Goal: Information Seeking & Learning: Learn about a topic

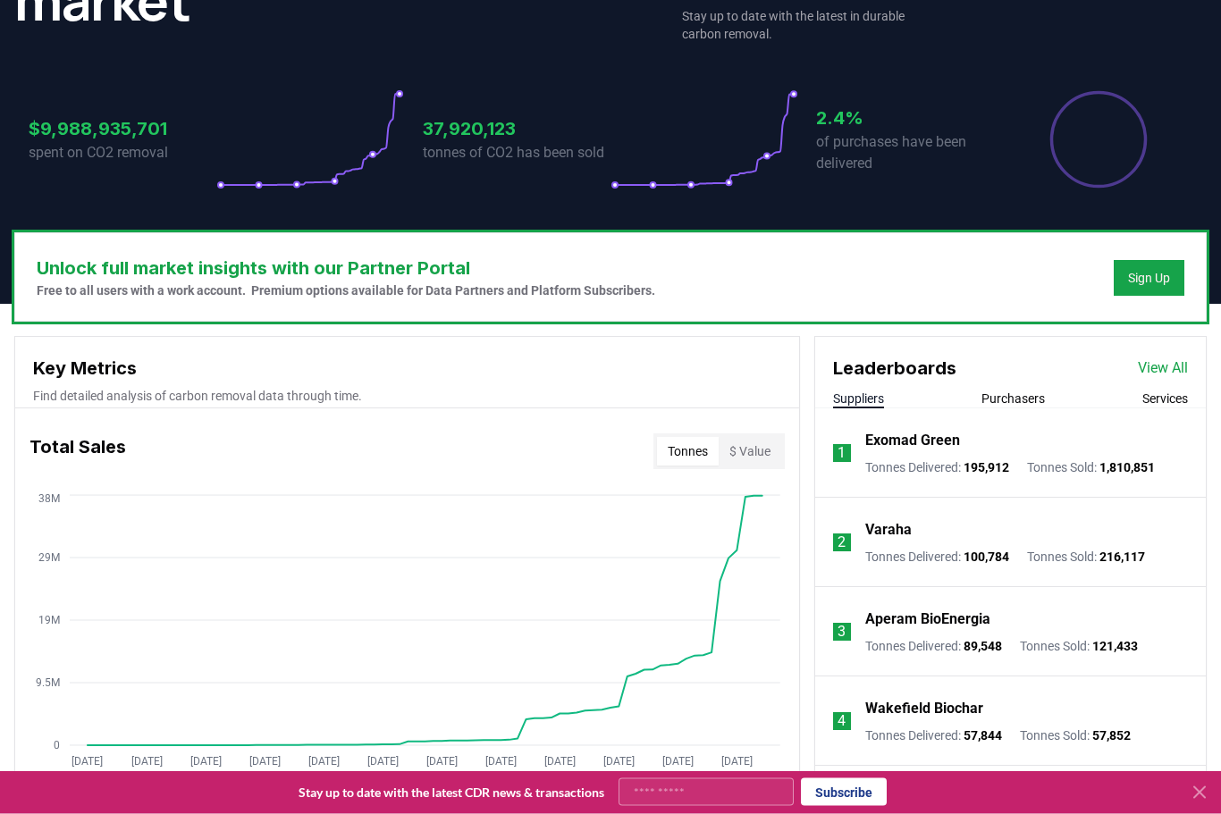
scroll to position [348, 0]
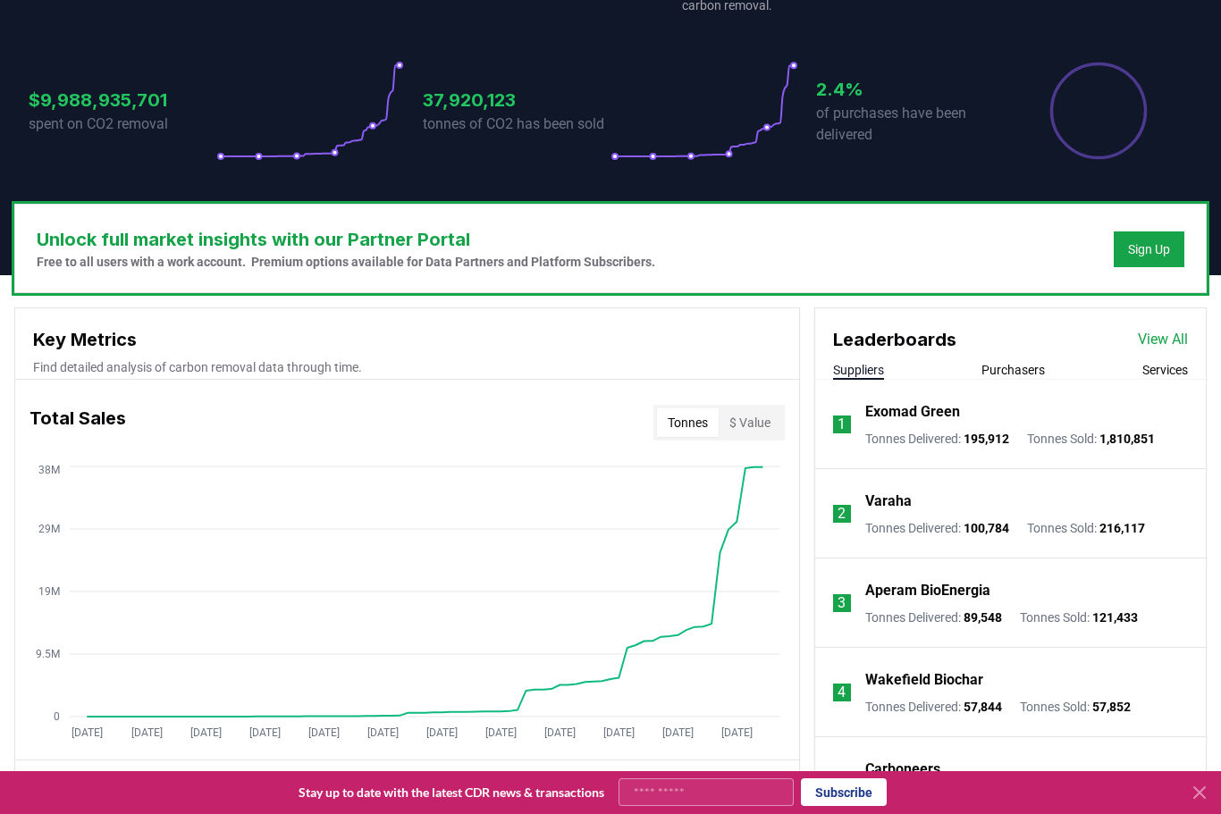
click at [1195, 803] on icon at bounding box center [1198, 792] width 21 height 21
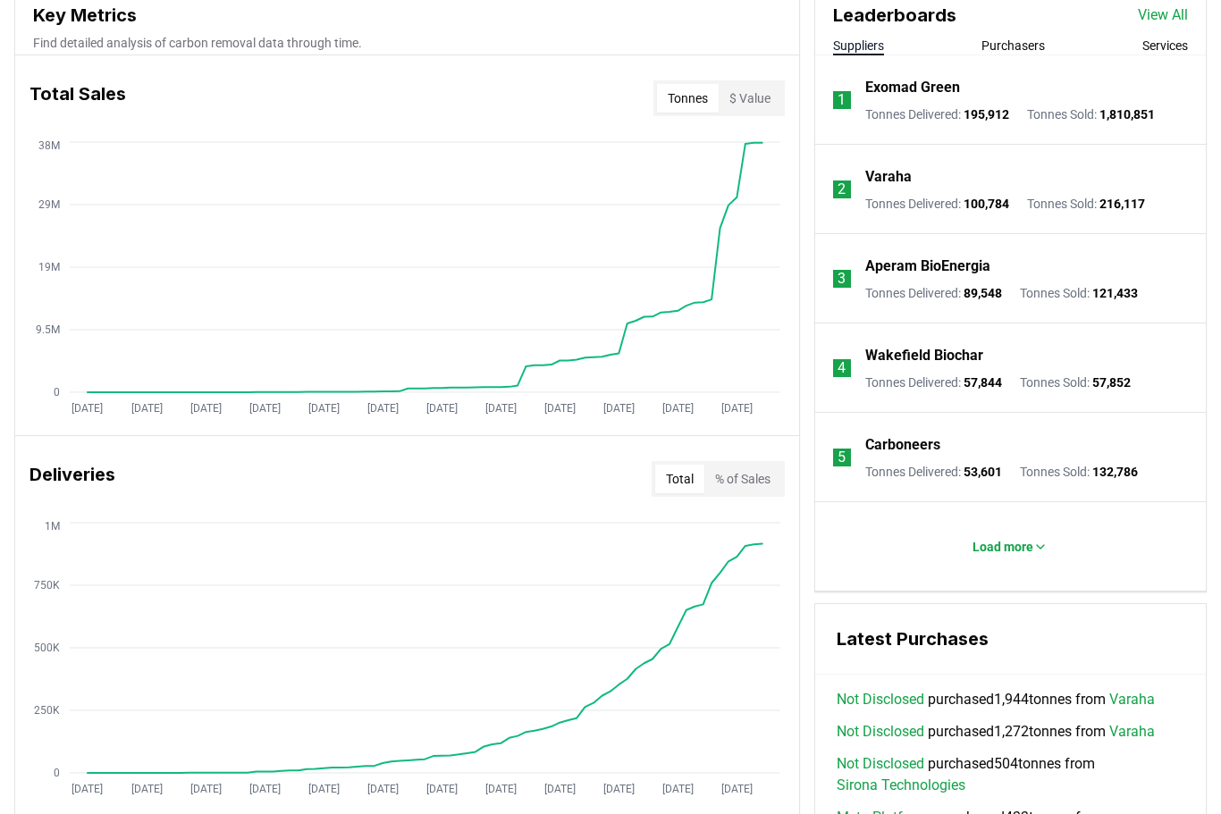
scroll to position [595, 0]
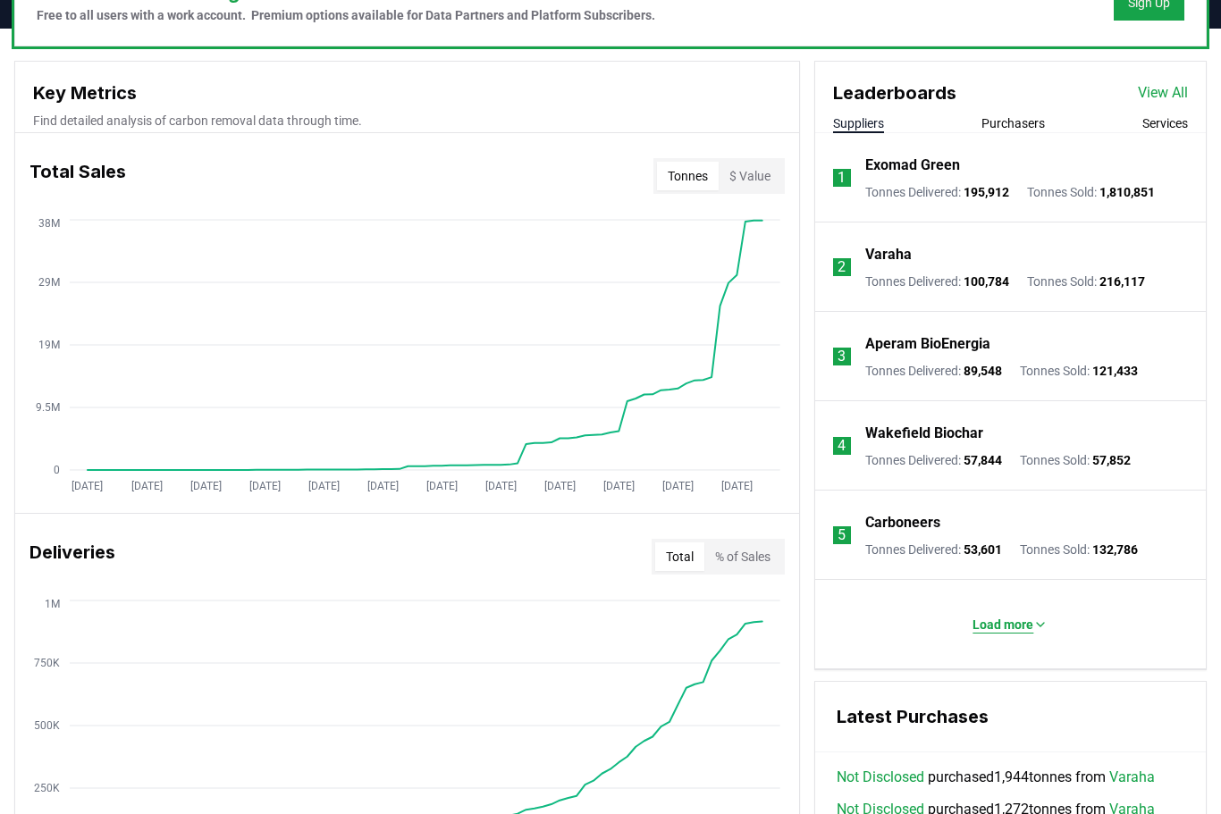
click at [1043, 627] on icon at bounding box center [1040, 624] width 14 height 14
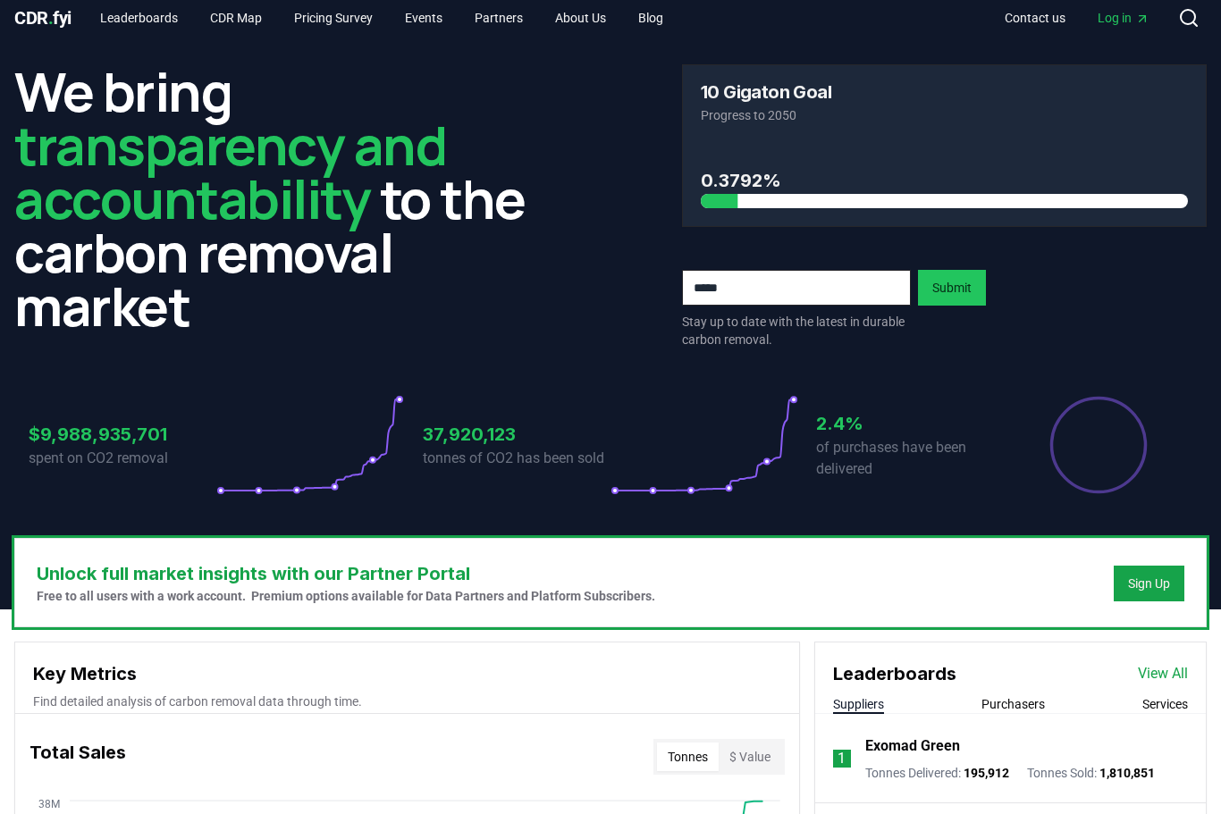
scroll to position [0, 0]
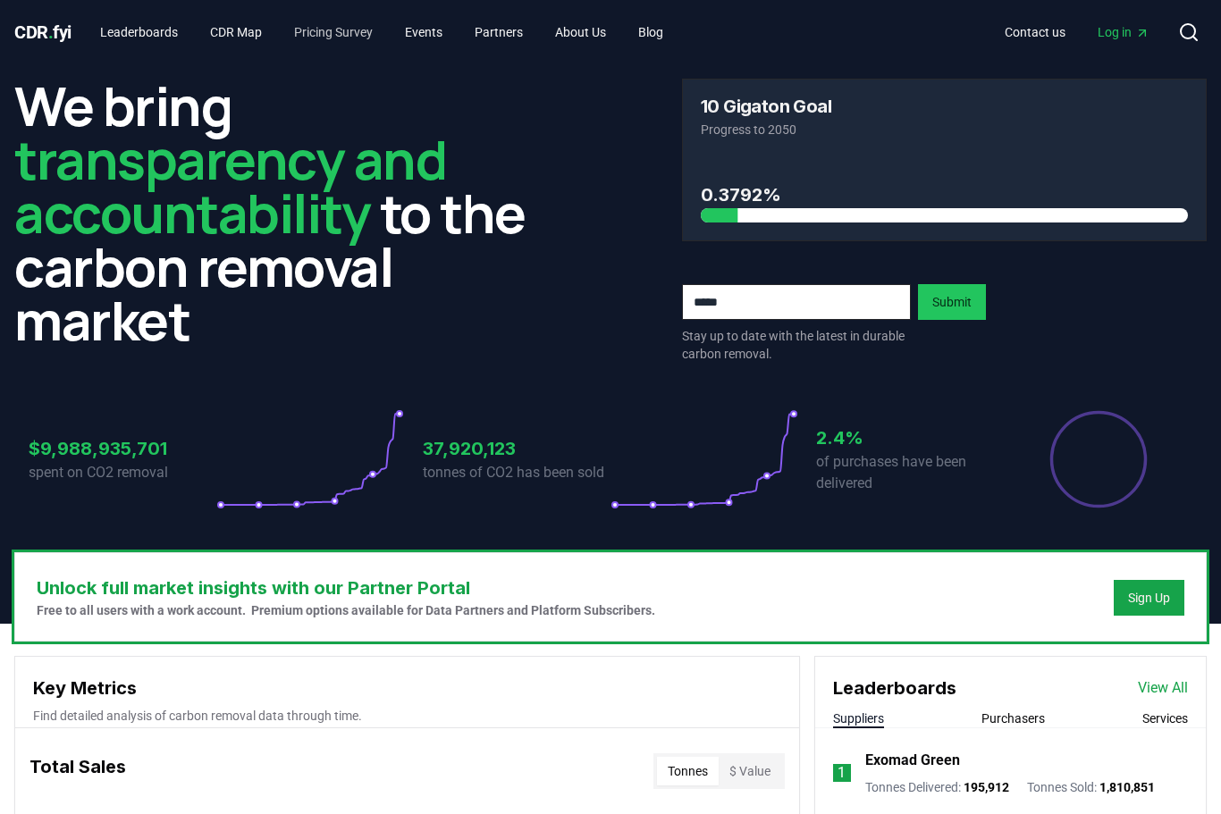
click at [319, 32] on link "Pricing Survey" at bounding box center [333, 32] width 107 height 32
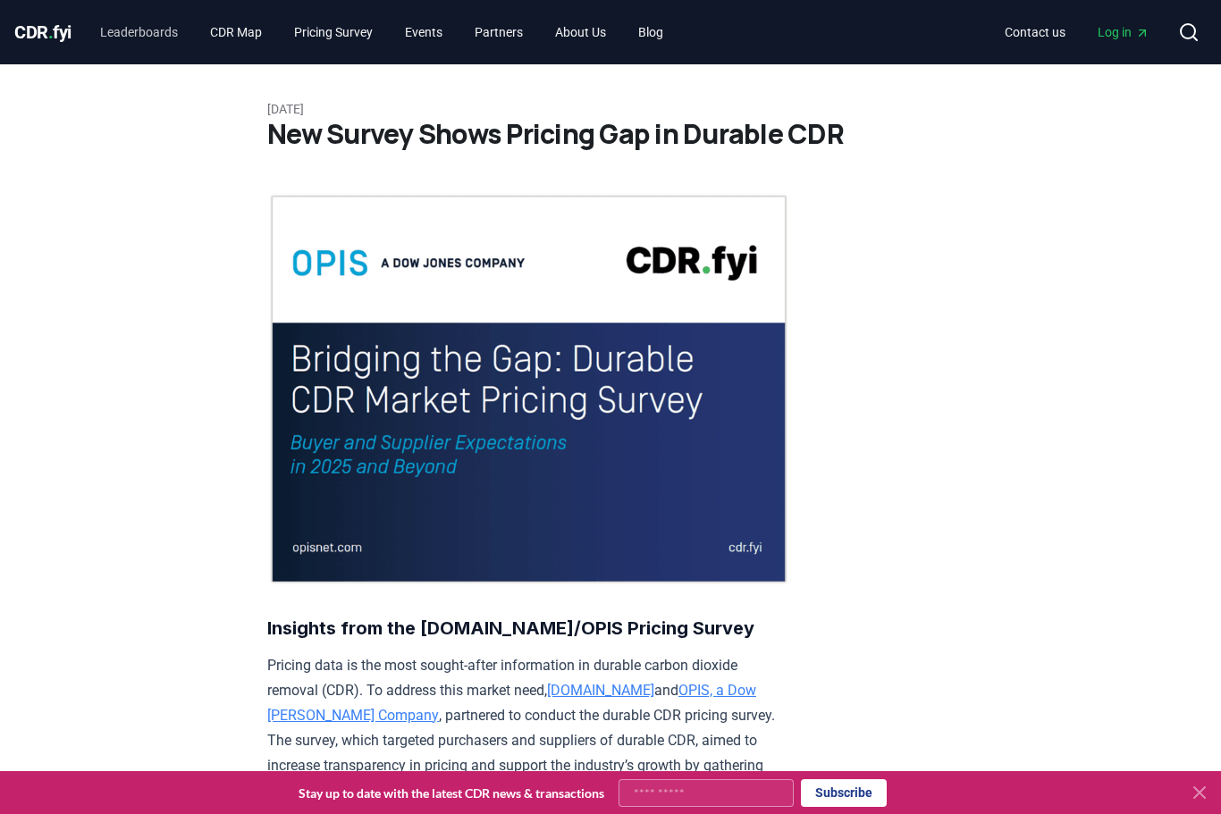
click at [145, 35] on link "Leaderboards" at bounding box center [139, 32] width 106 height 32
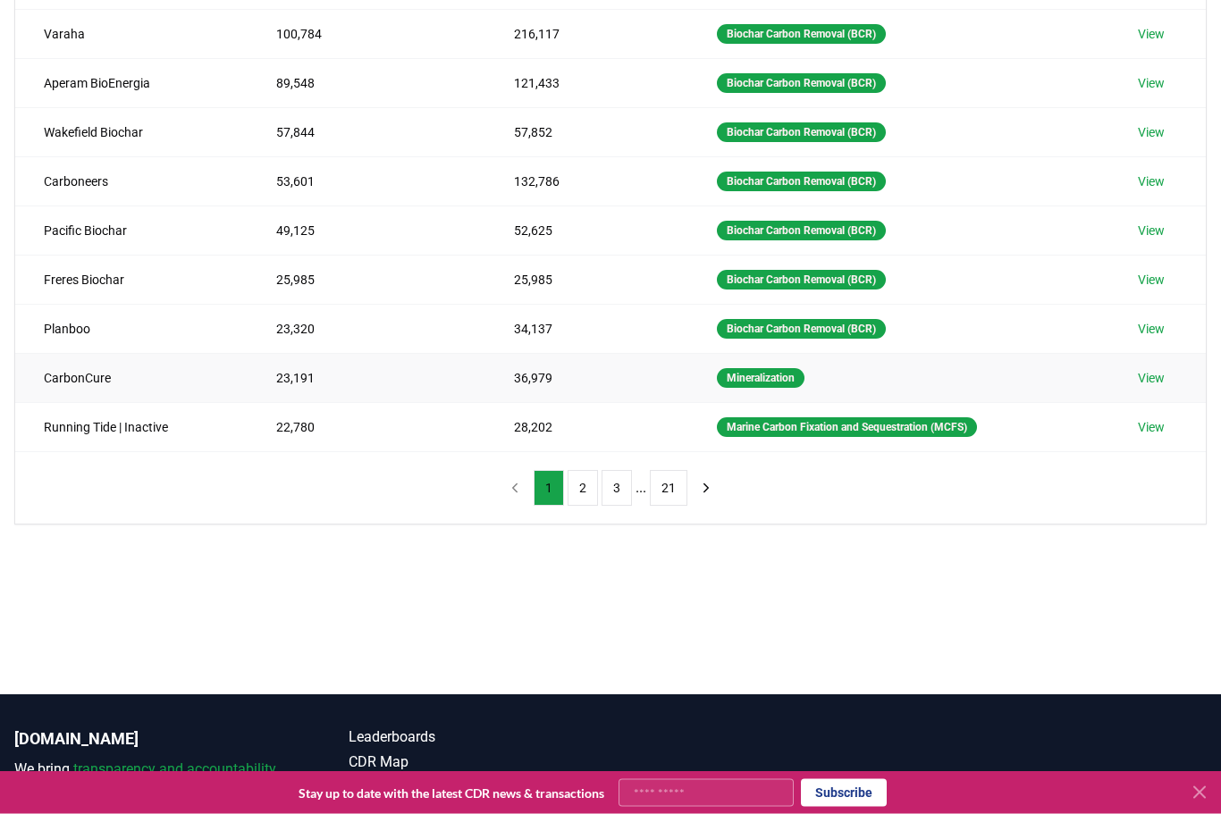
scroll to position [350, 0]
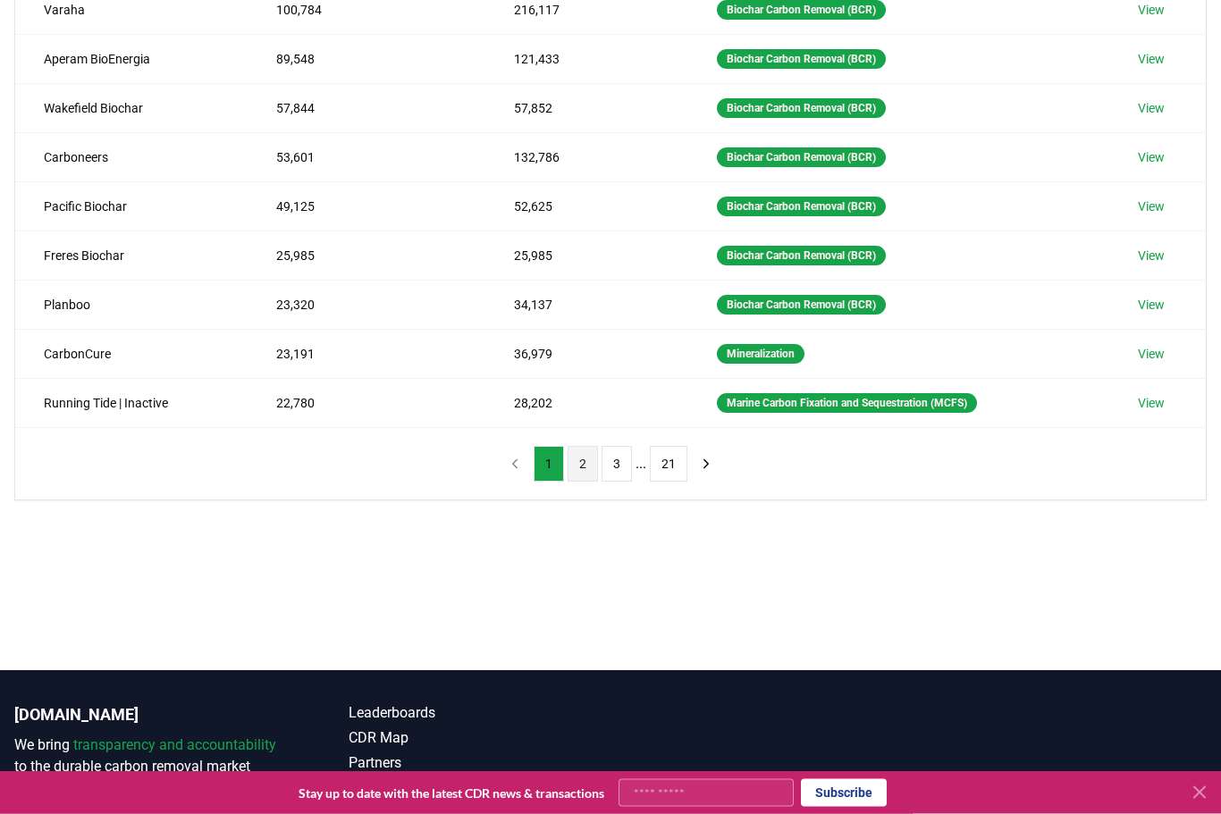
click at [582, 468] on button "2" at bounding box center [582, 465] width 30 height 36
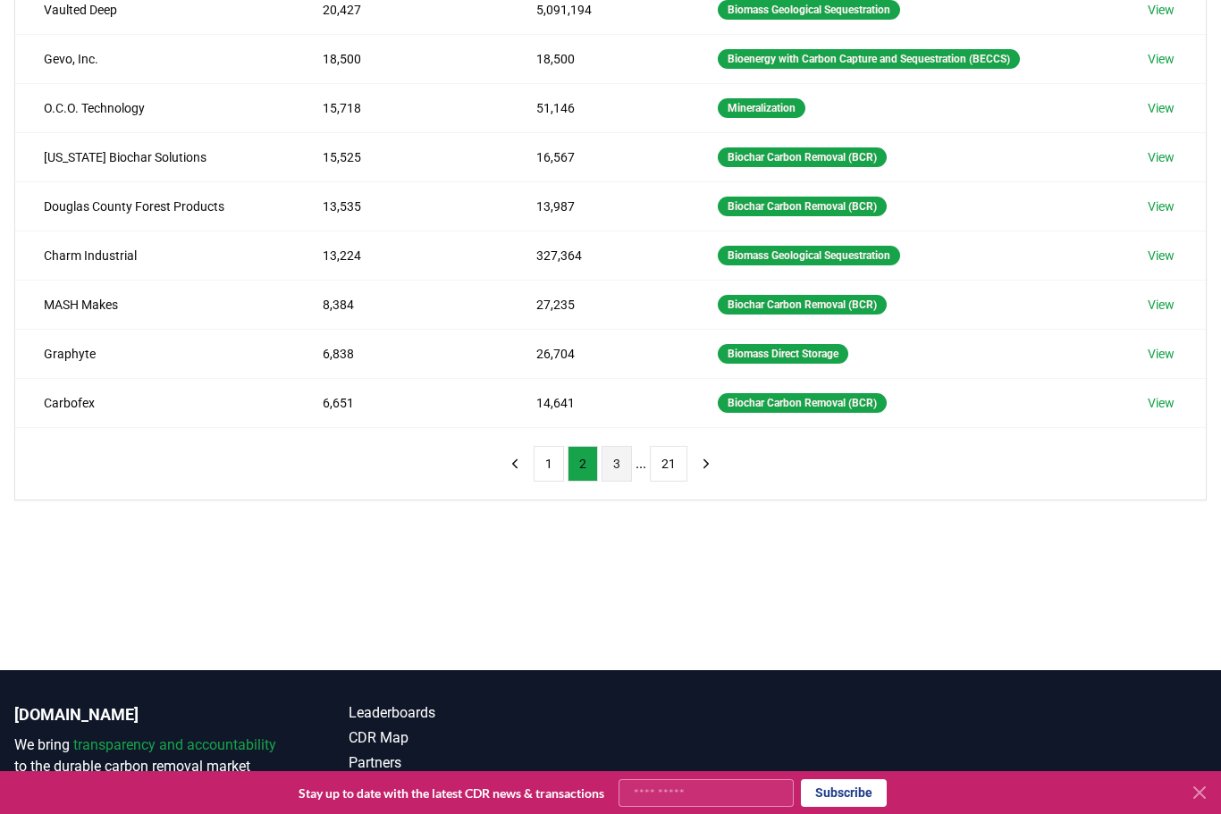
click at [613, 467] on button "3" at bounding box center [616, 464] width 30 height 36
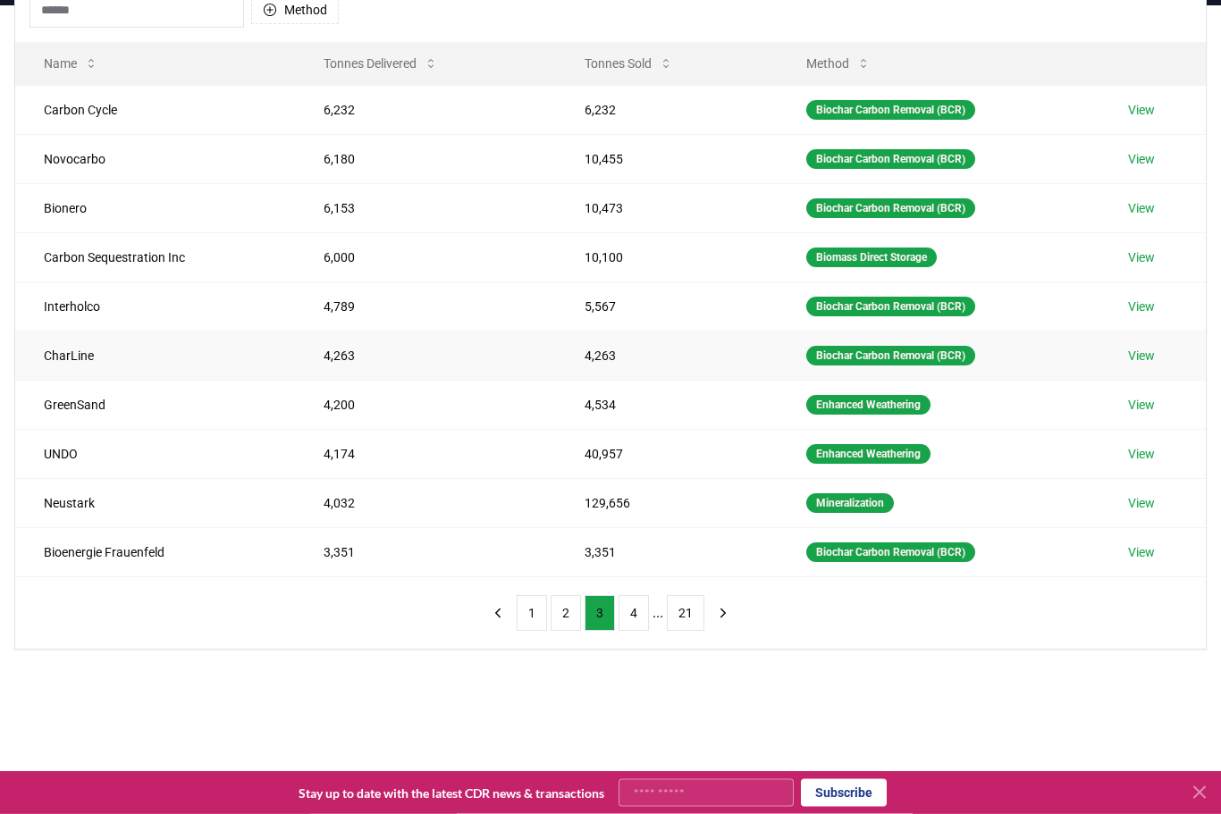
scroll to position [194, 0]
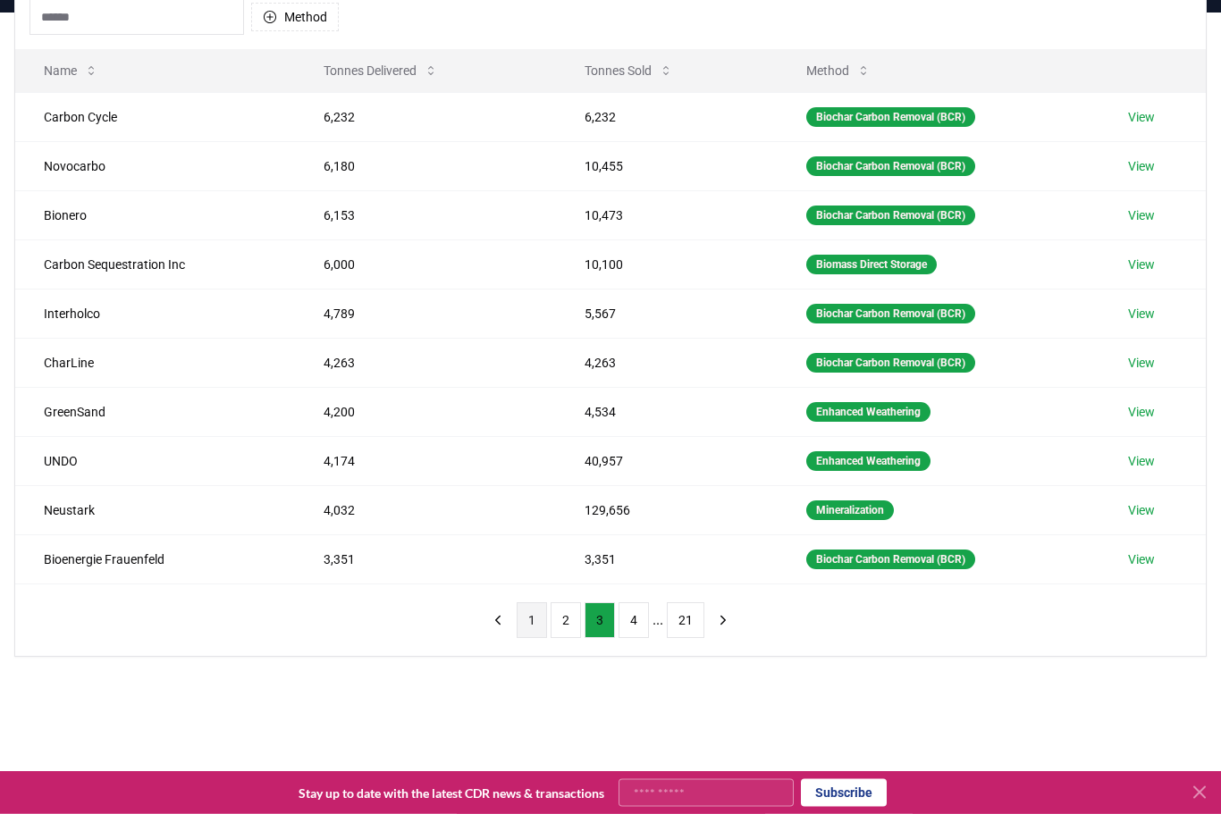
click at [533, 622] on button "1" at bounding box center [531, 621] width 30 height 36
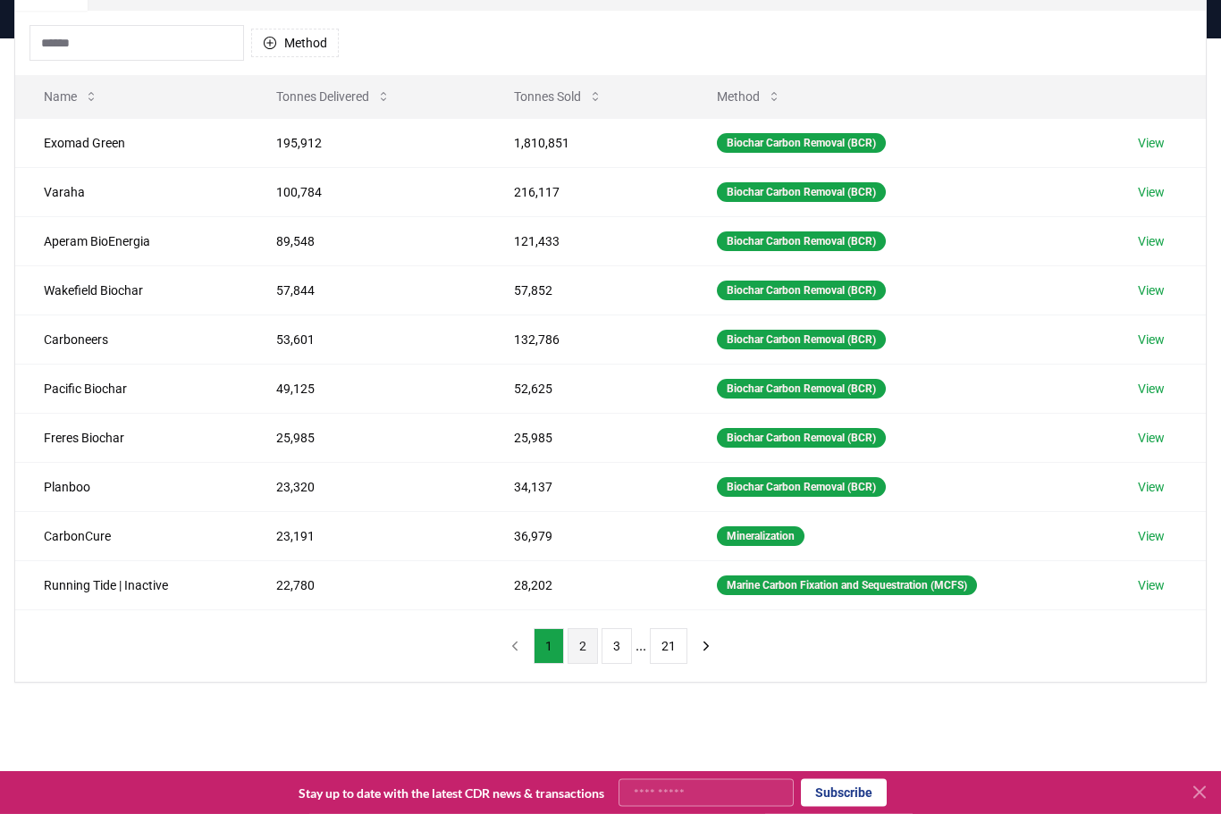
click at [574, 653] on button "2" at bounding box center [582, 647] width 30 height 36
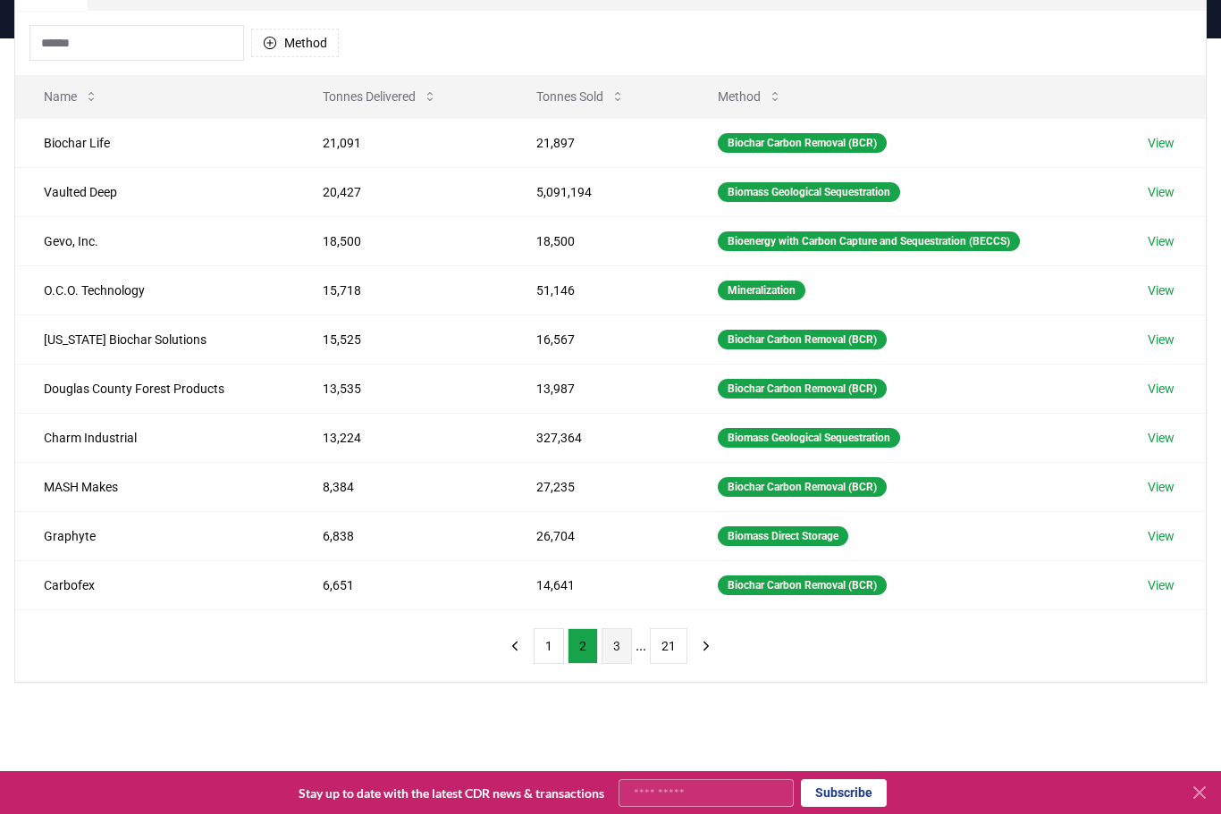
click at [613, 655] on button "3" at bounding box center [616, 646] width 30 height 36
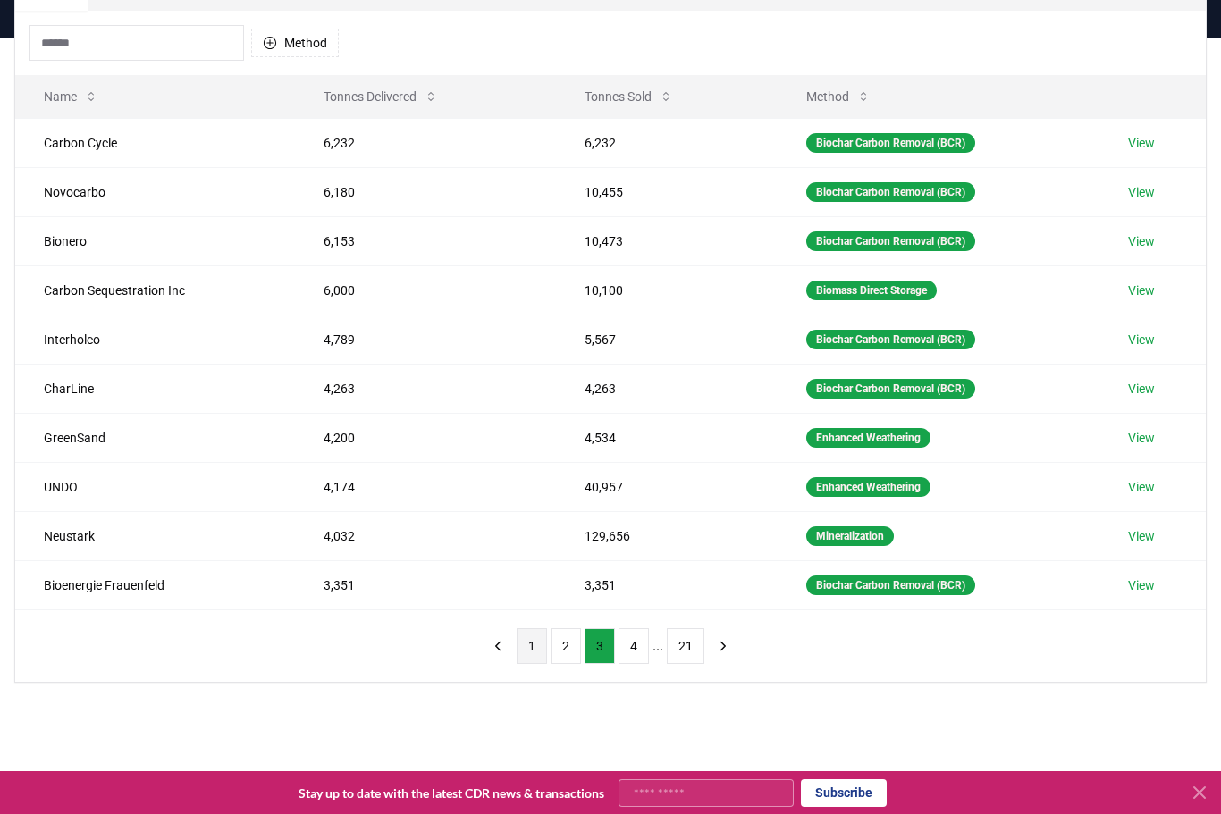
click at [536, 643] on button "1" at bounding box center [531, 646] width 30 height 36
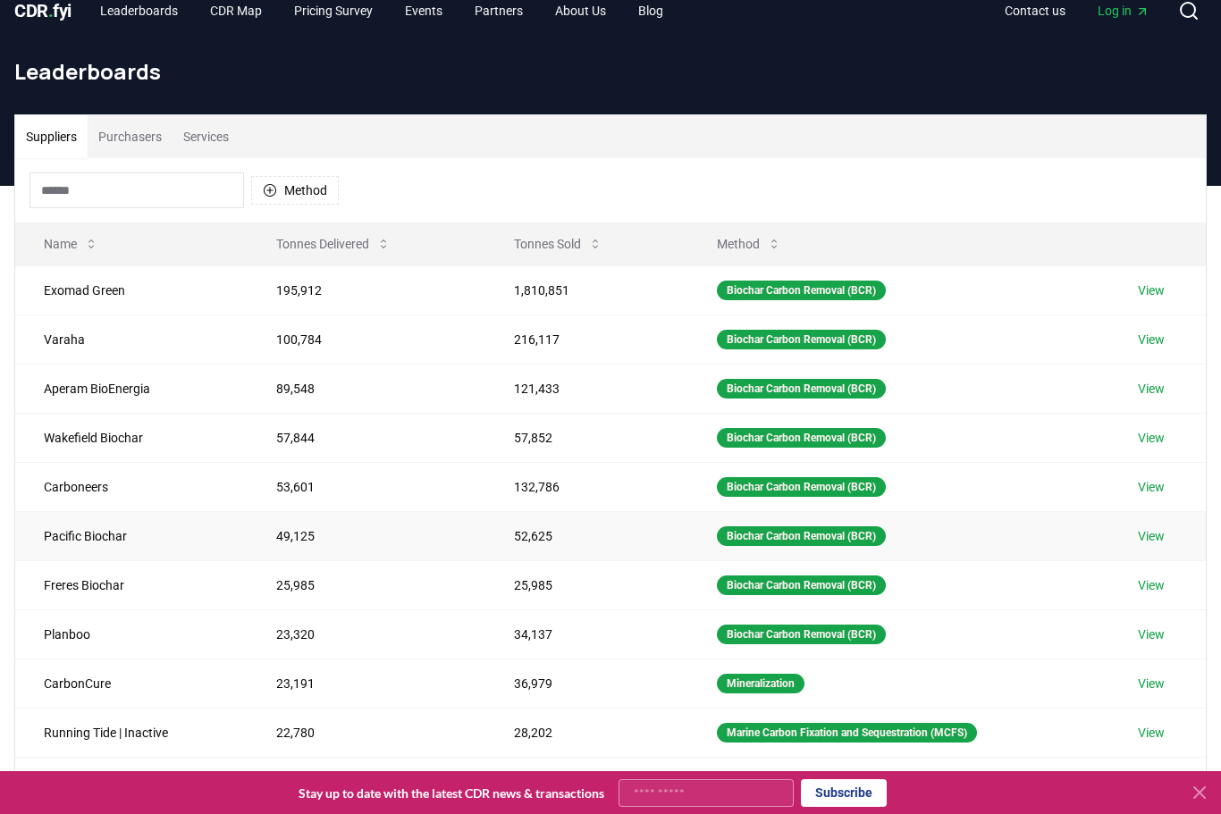
scroll to position [0, 0]
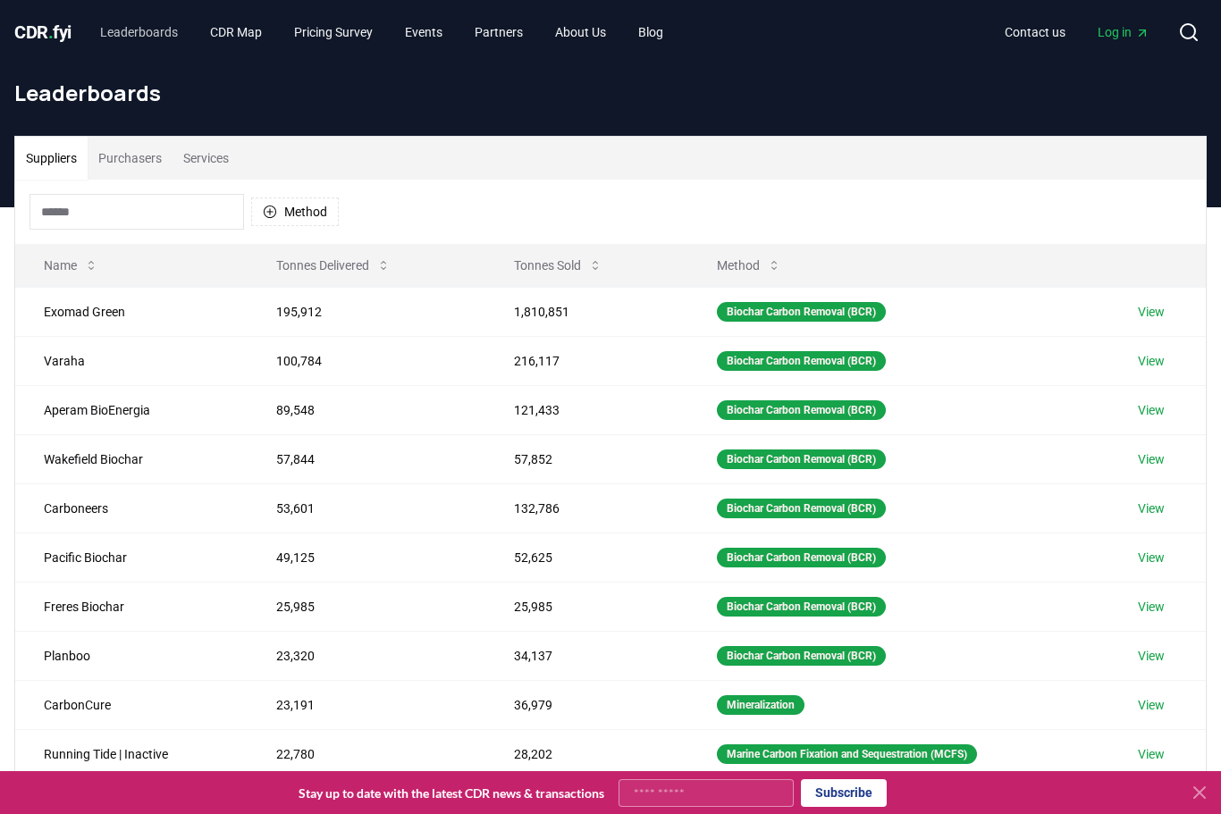
click at [161, 31] on link "Leaderboards" at bounding box center [139, 32] width 106 height 32
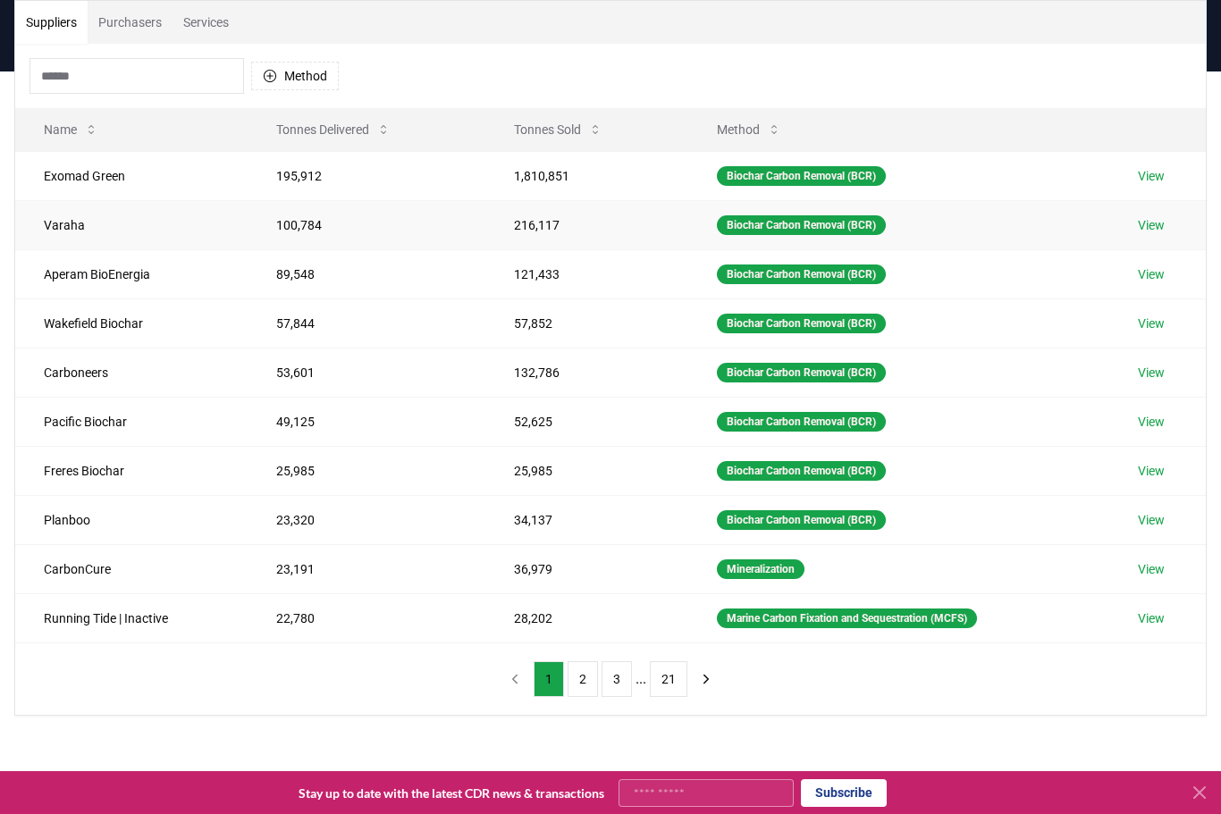
scroll to position [120, 0]
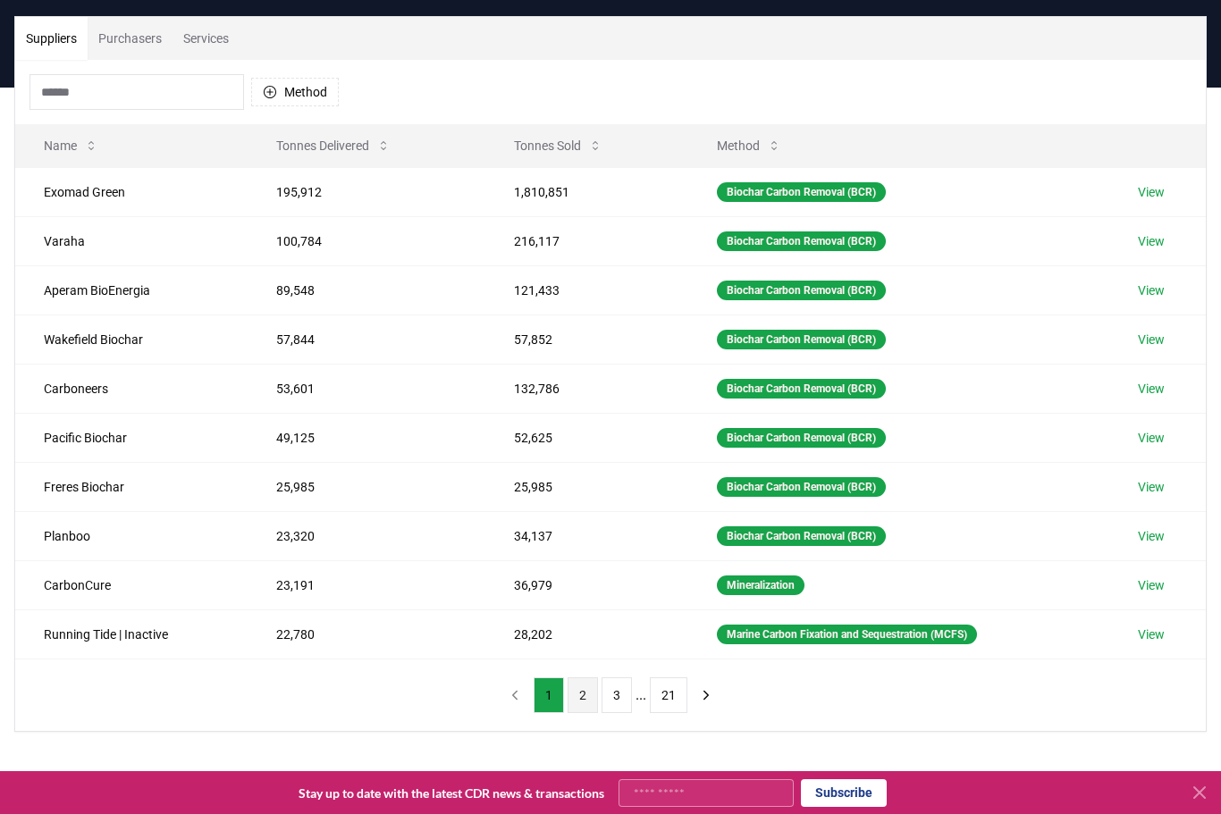
click at [570, 702] on button "2" at bounding box center [582, 695] width 30 height 36
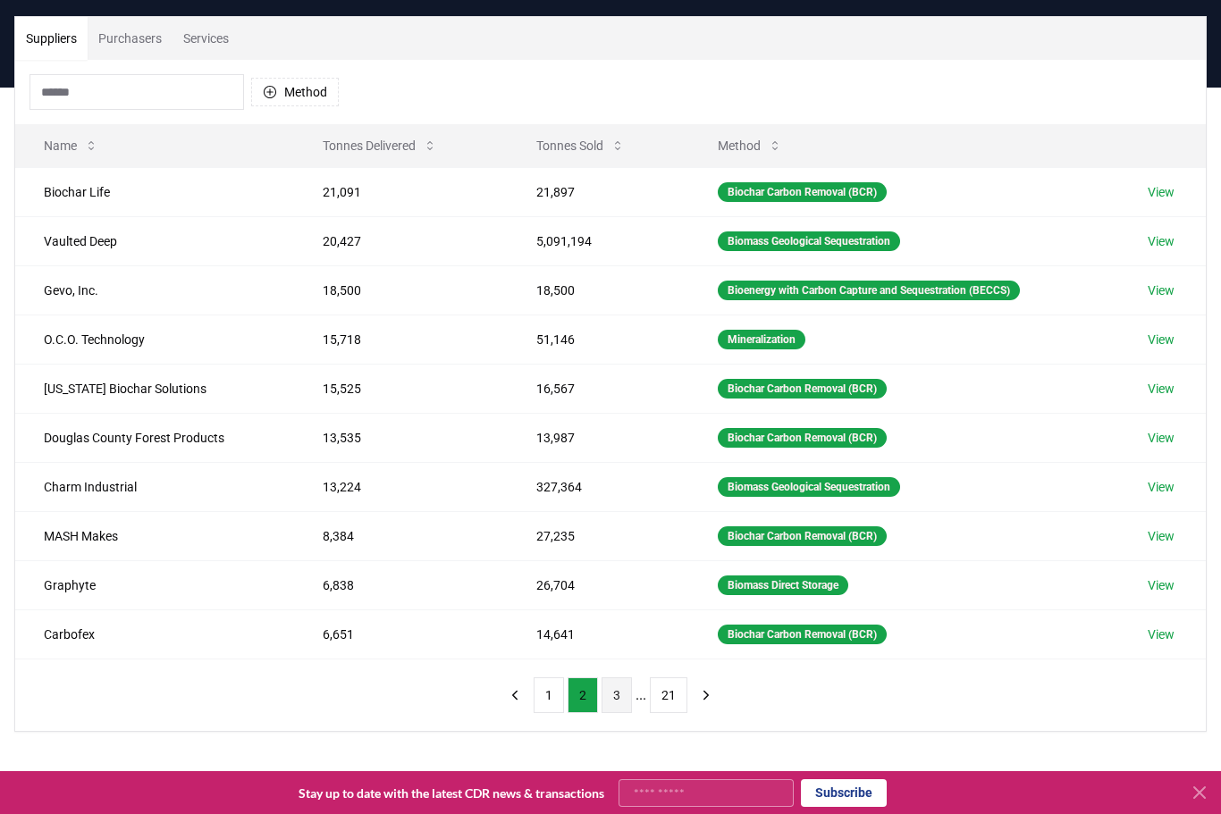
click at [613, 704] on button "3" at bounding box center [616, 695] width 30 height 36
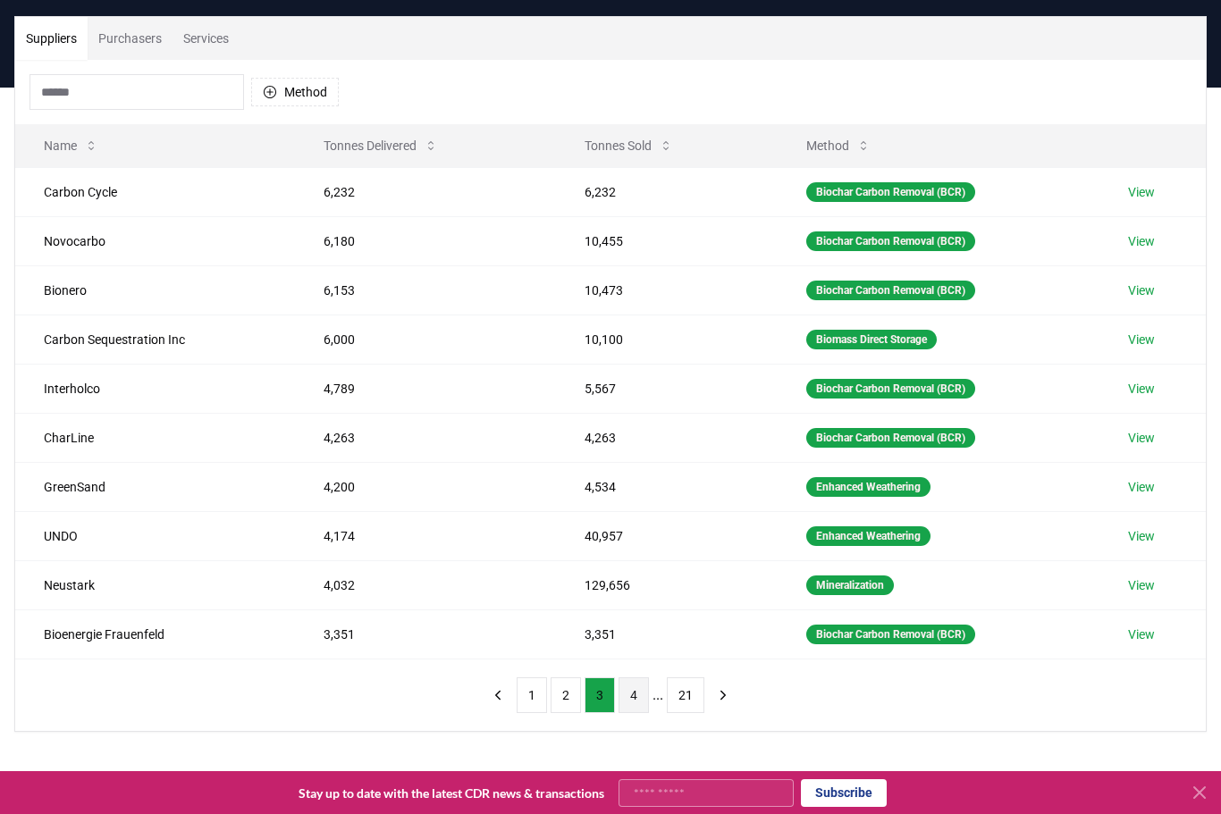
click at [638, 708] on button "4" at bounding box center [633, 695] width 30 height 36
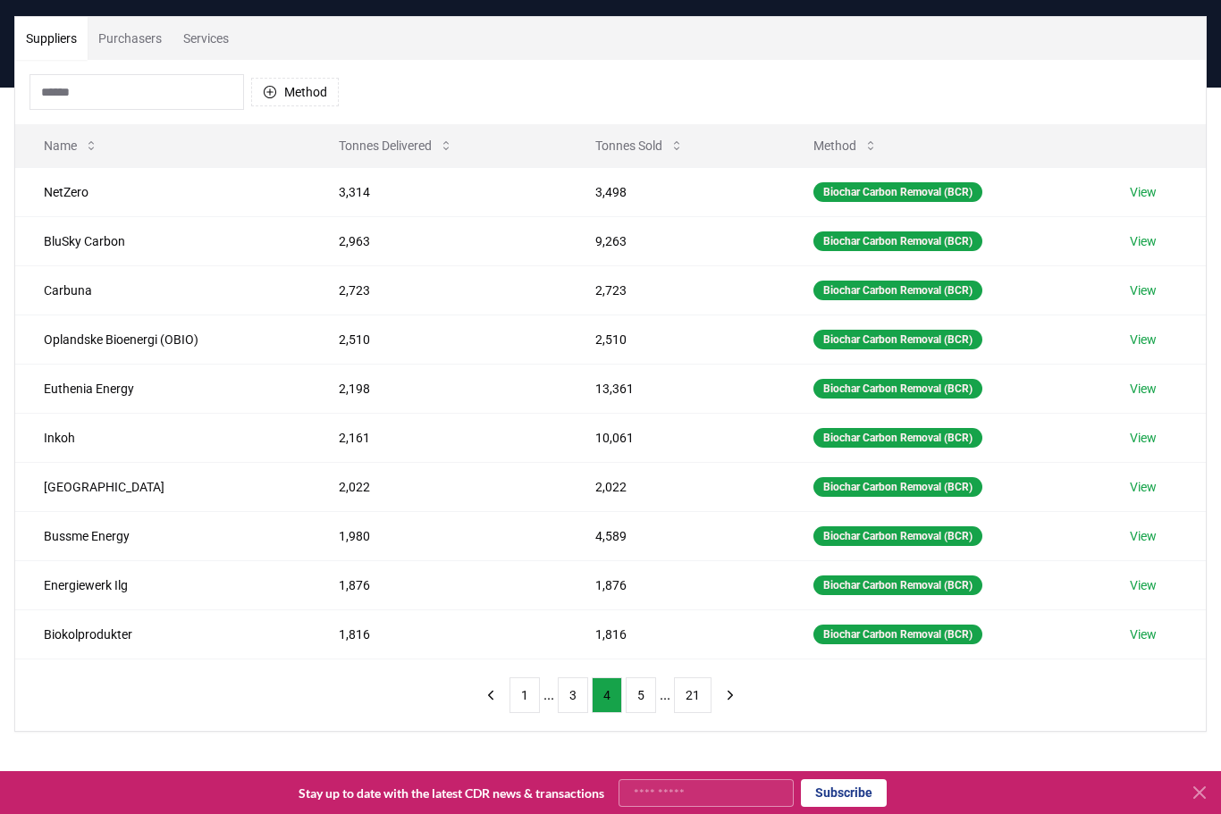
click at [521, 693] on button "1" at bounding box center [524, 695] width 30 height 36
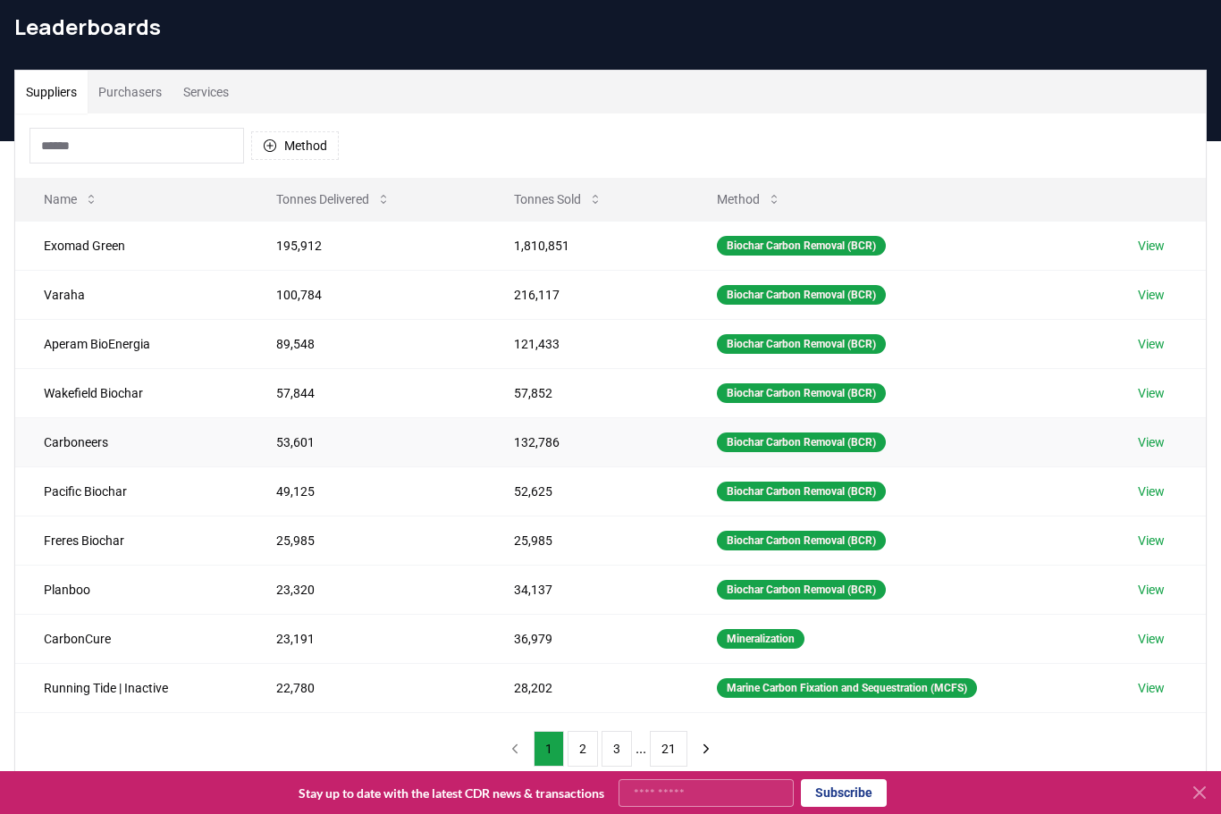
scroll to position [65, 0]
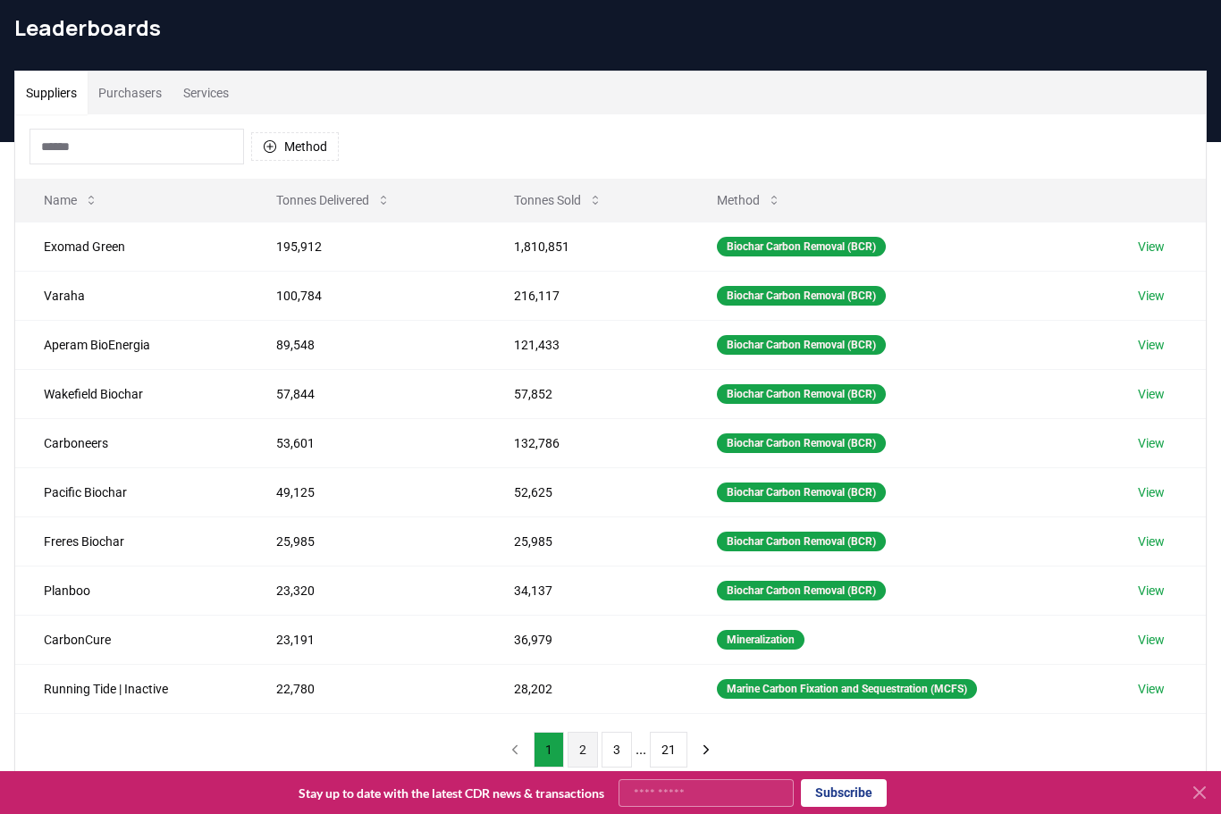
click at [585, 757] on button "2" at bounding box center [582, 750] width 30 height 36
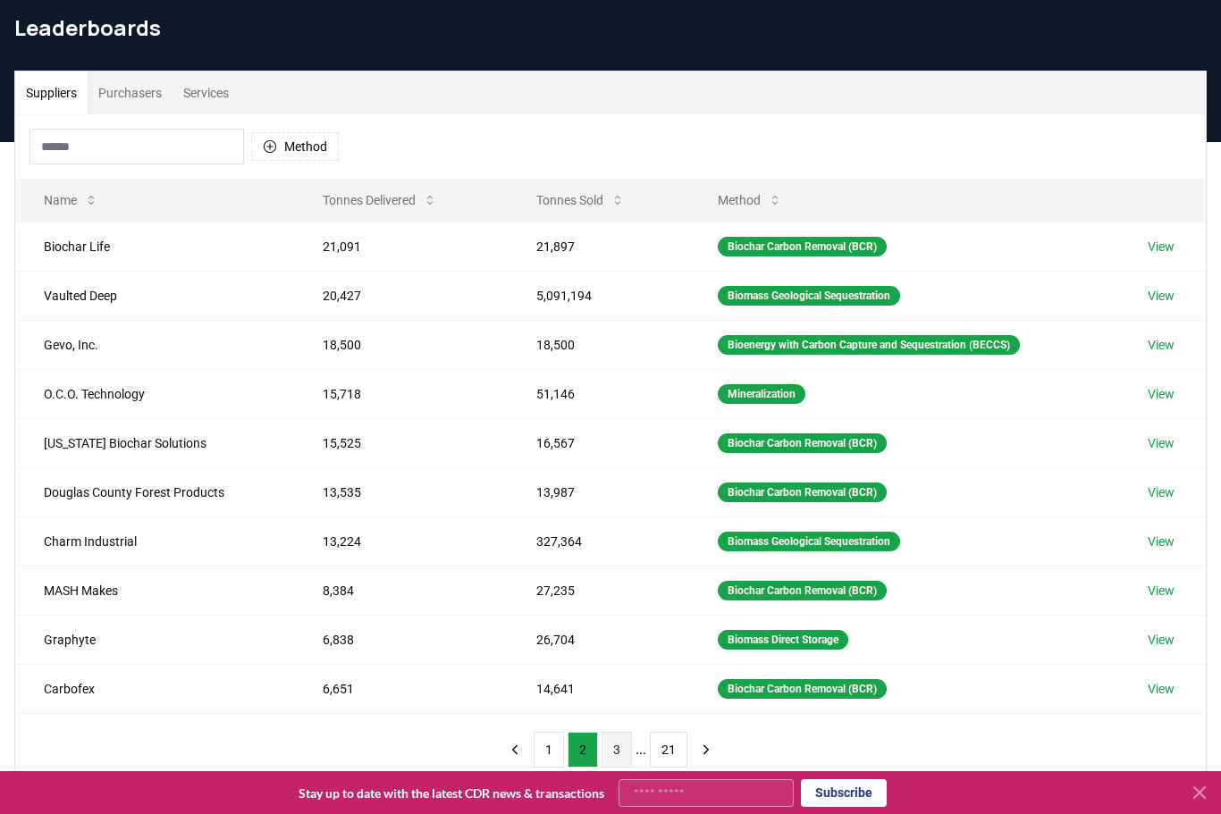
click at [609, 749] on button "3" at bounding box center [616, 750] width 30 height 36
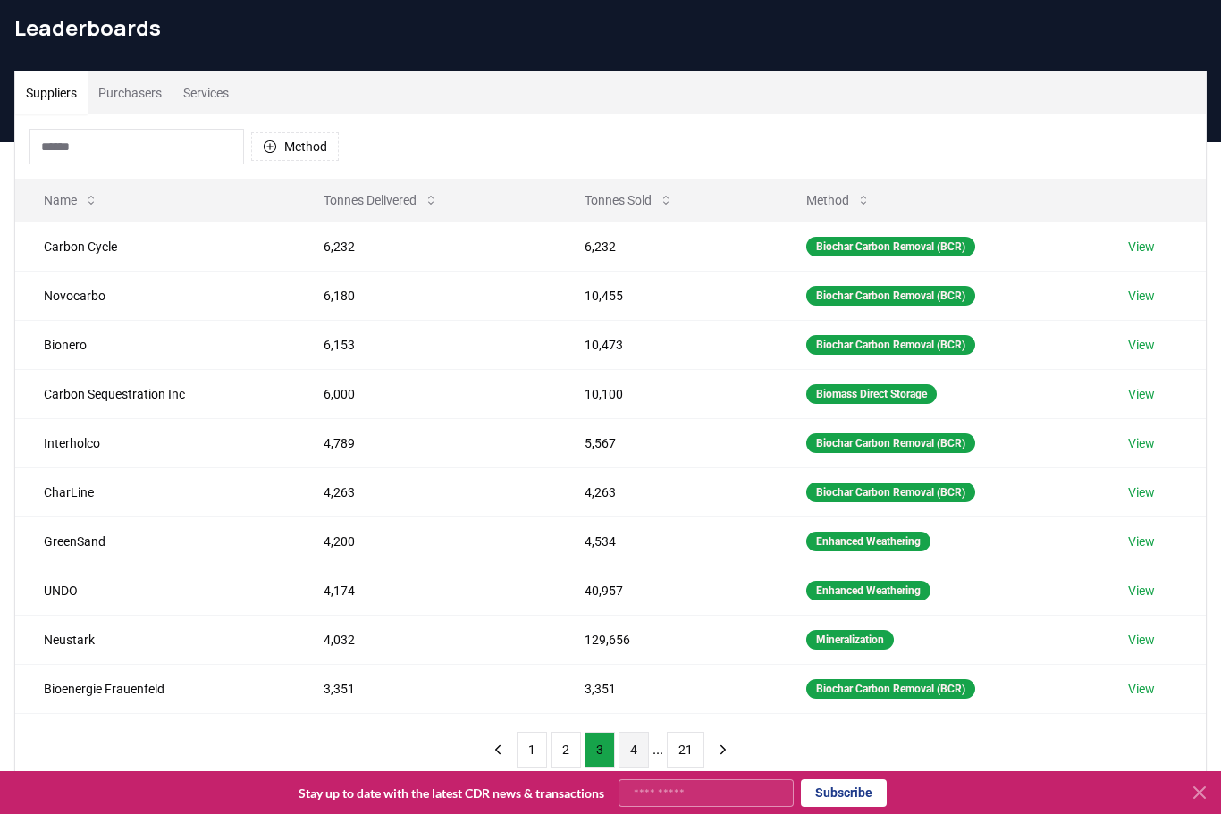
click at [638, 747] on button "4" at bounding box center [633, 750] width 30 height 36
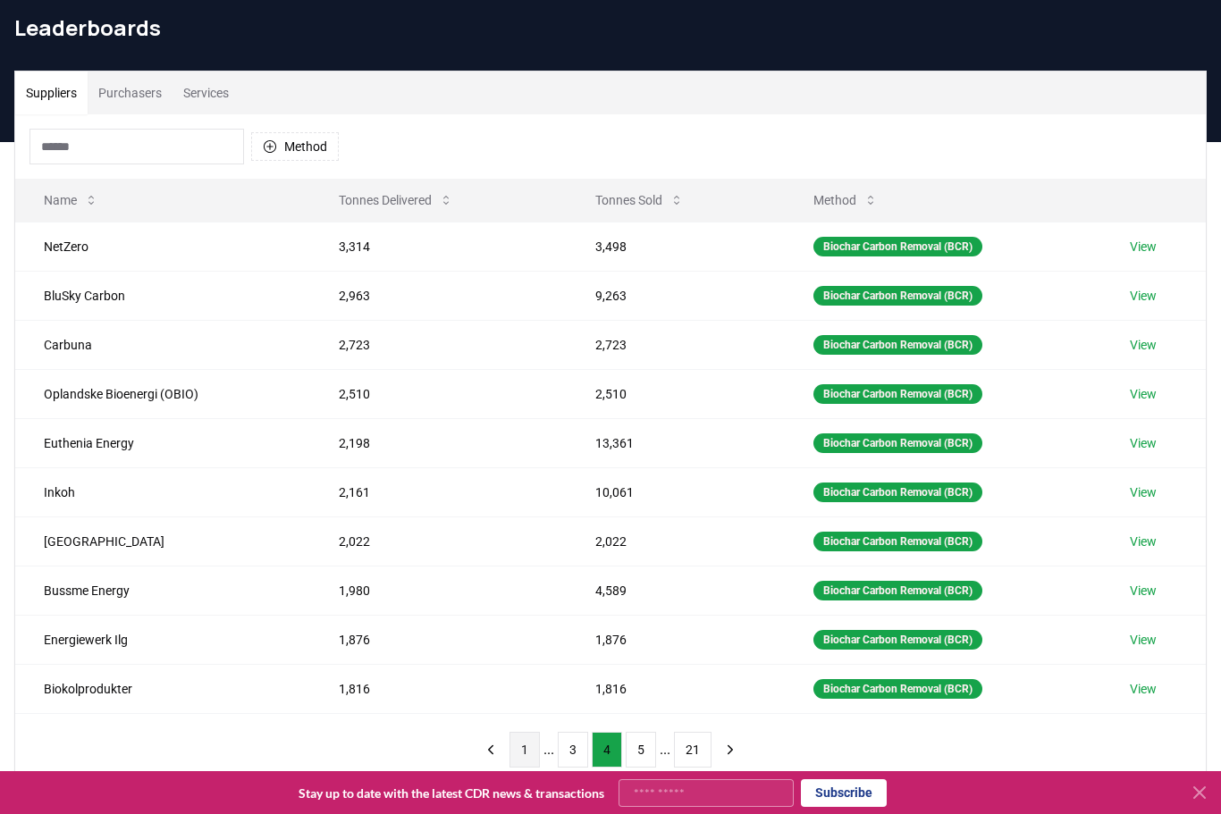
click at [537, 756] on button "1" at bounding box center [524, 750] width 30 height 36
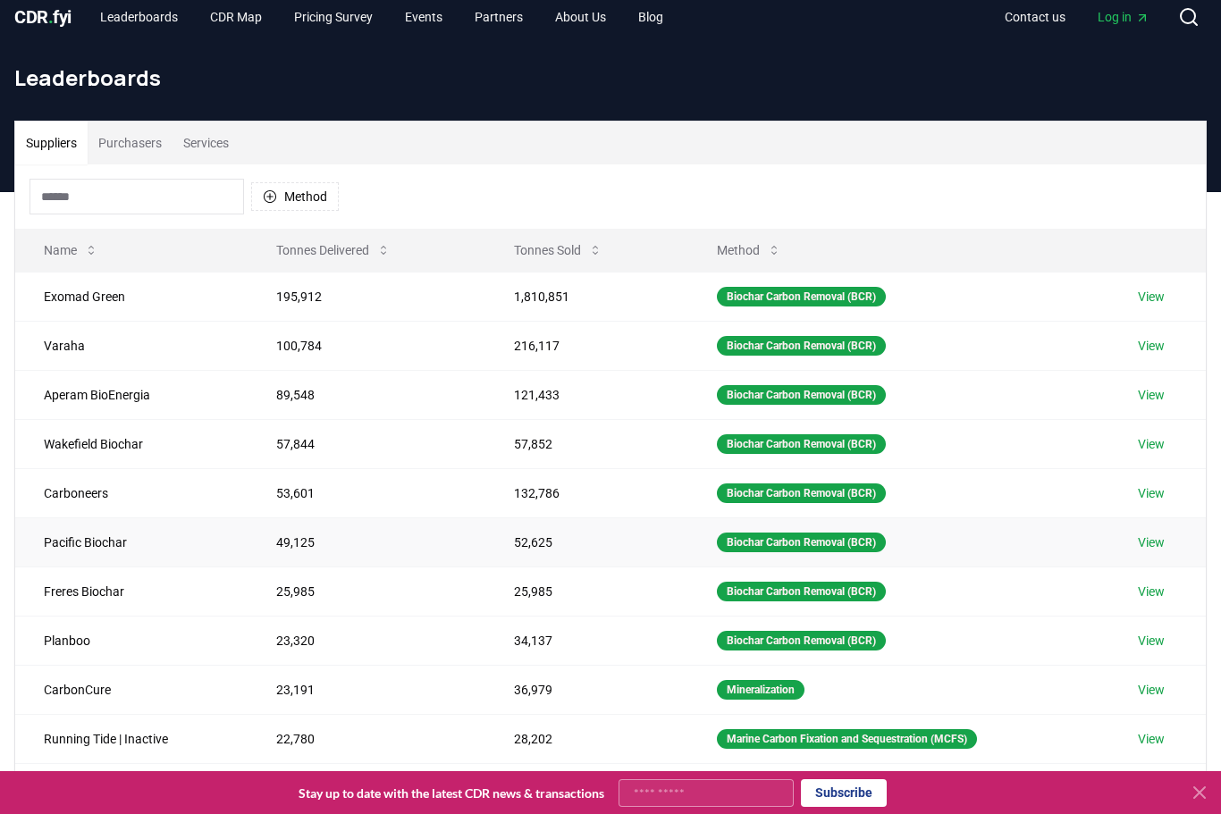
scroll to position [0, 0]
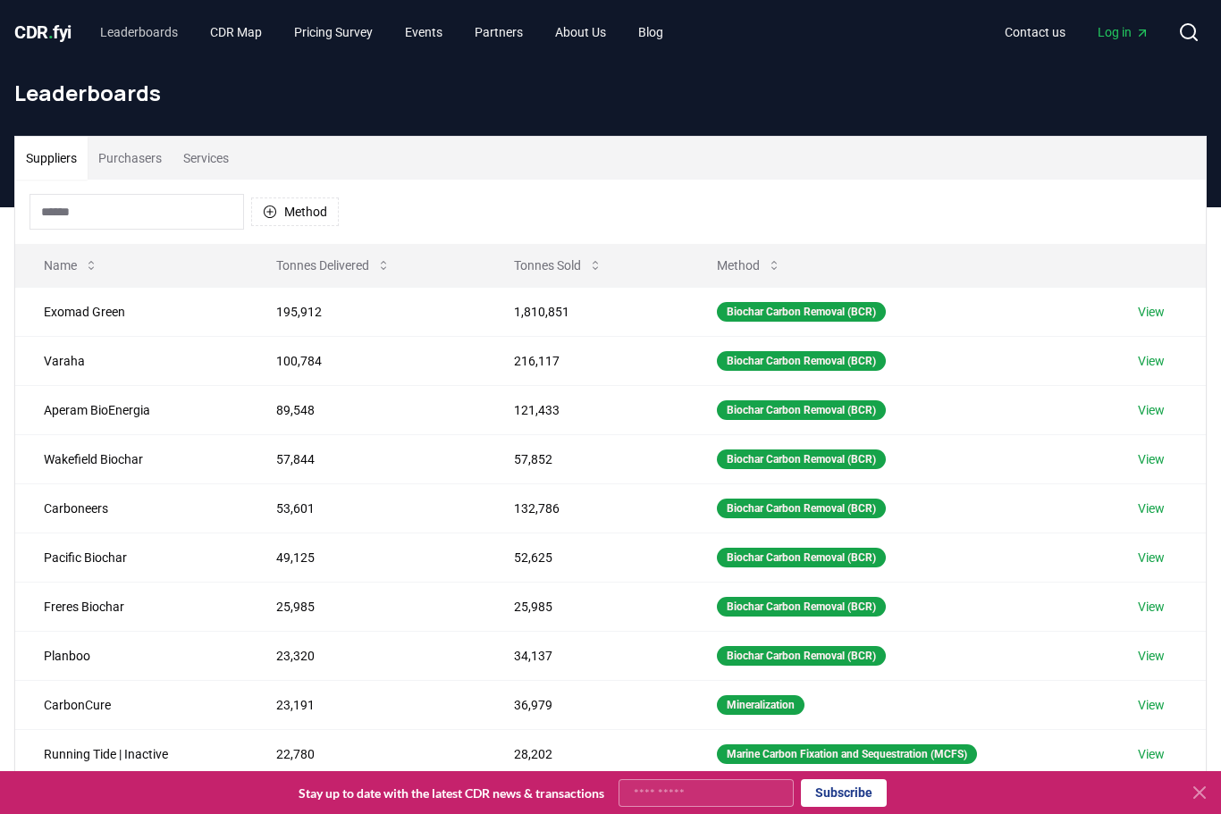
click at [165, 34] on link "Leaderboards" at bounding box center [139, 32] width 106 height 32
click at [45, 36] on span "CDR . fyi" at bounding box center [42, 31] width 57 height 21
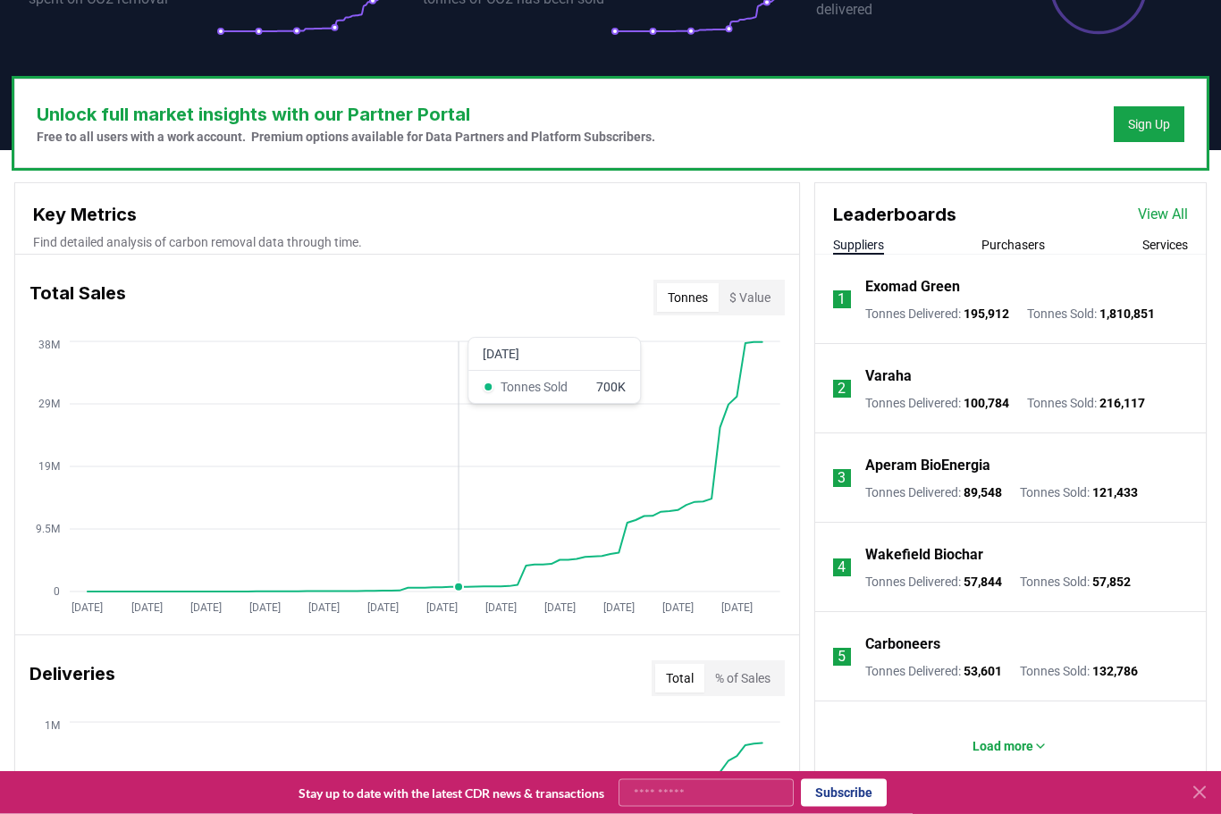
scroll to position [475, 0]
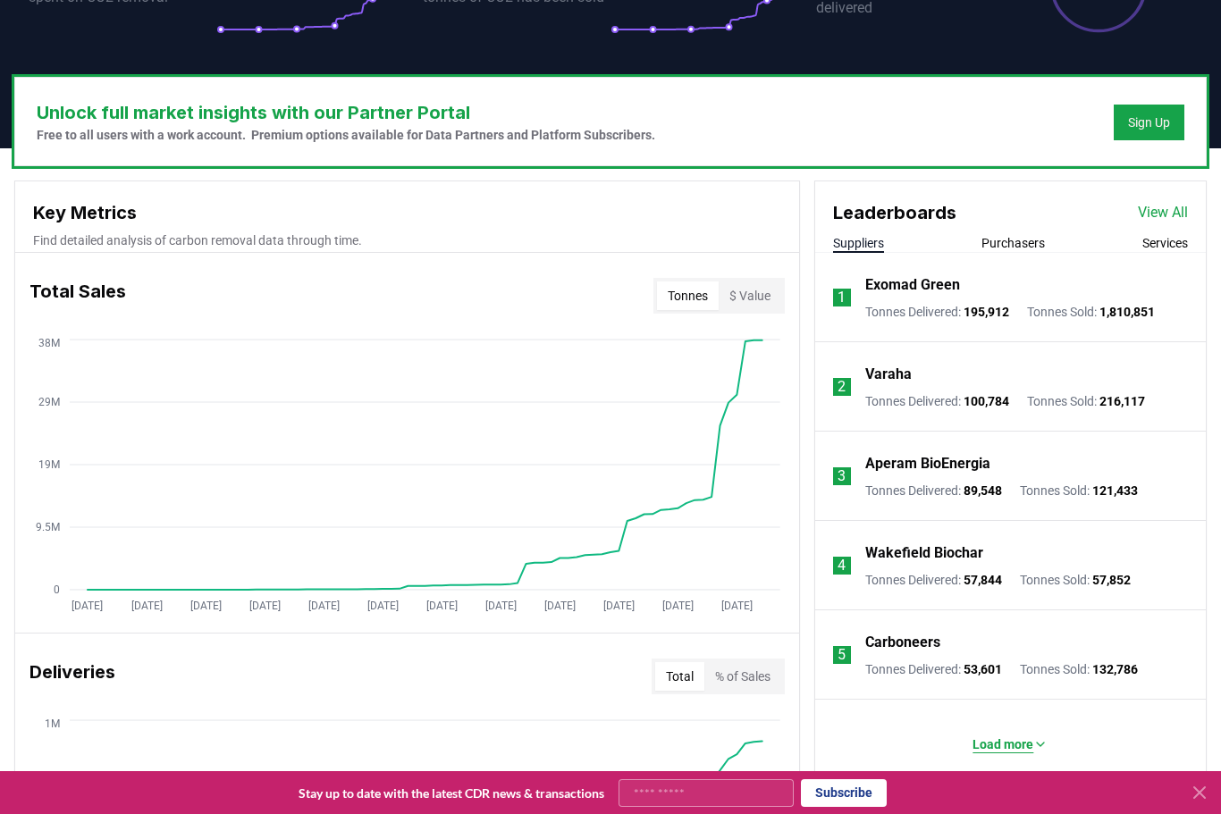
click at [1037, 751] on button "Load more" at bounding box center [1010, 744] width 104 height 36
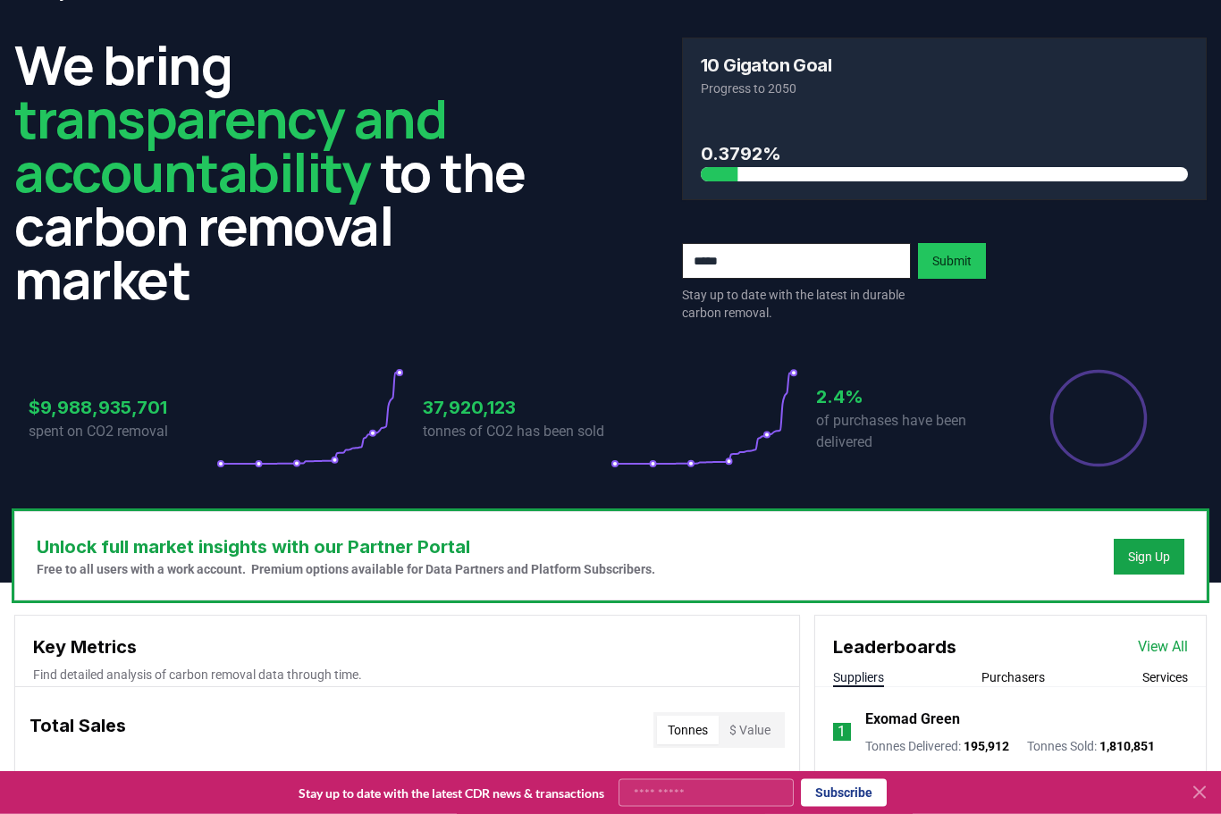
scroll to position [0, 0]
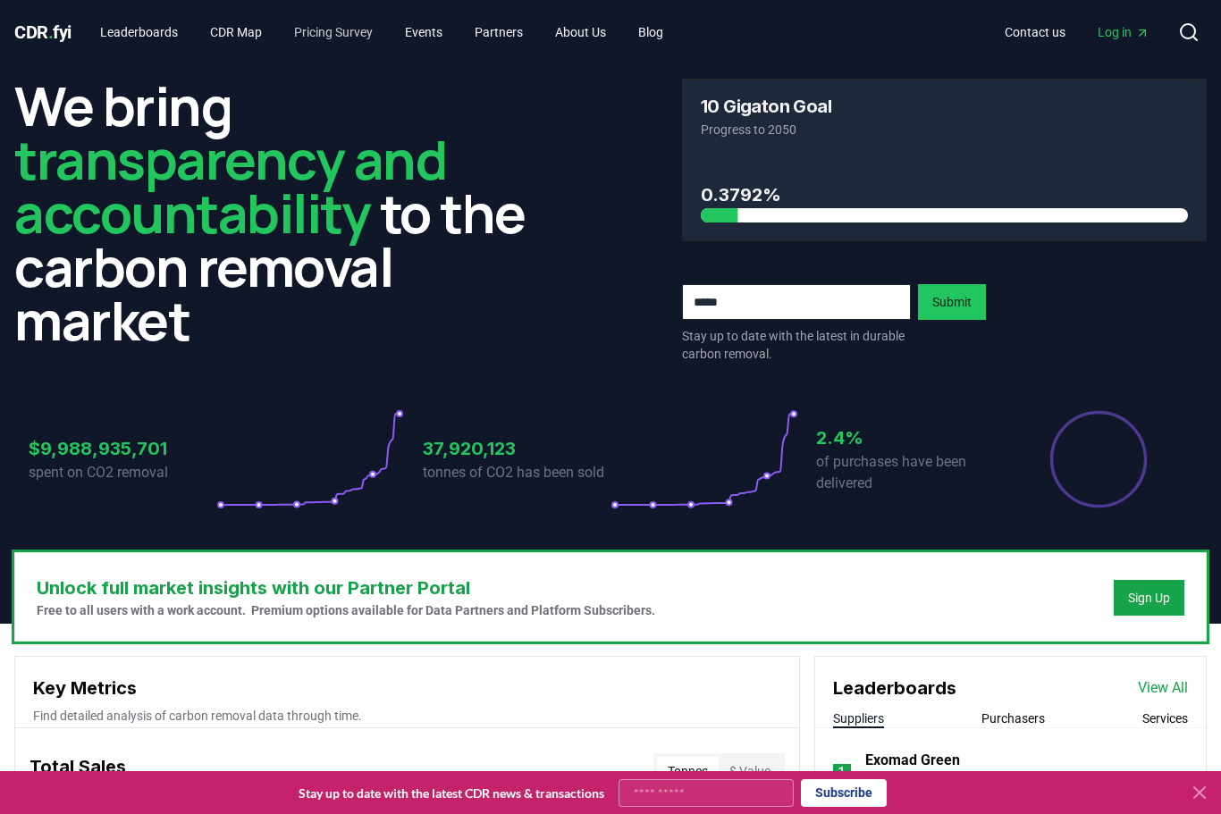
click at [320, 30] on link "Pricing Survey" at bounding box center [333, 32] width 107 height 32
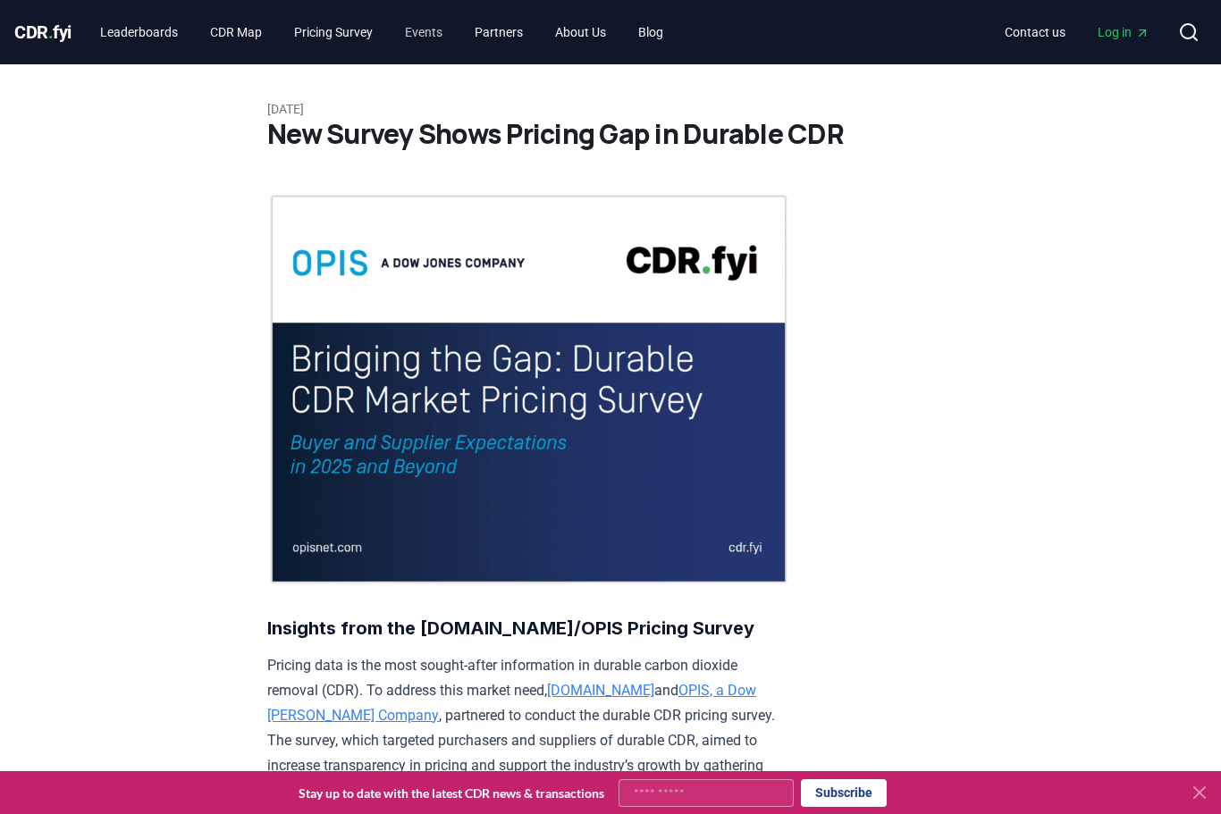
click at [457, 29] on link "Events" at bounding box center [423, 32] width 66 height 32
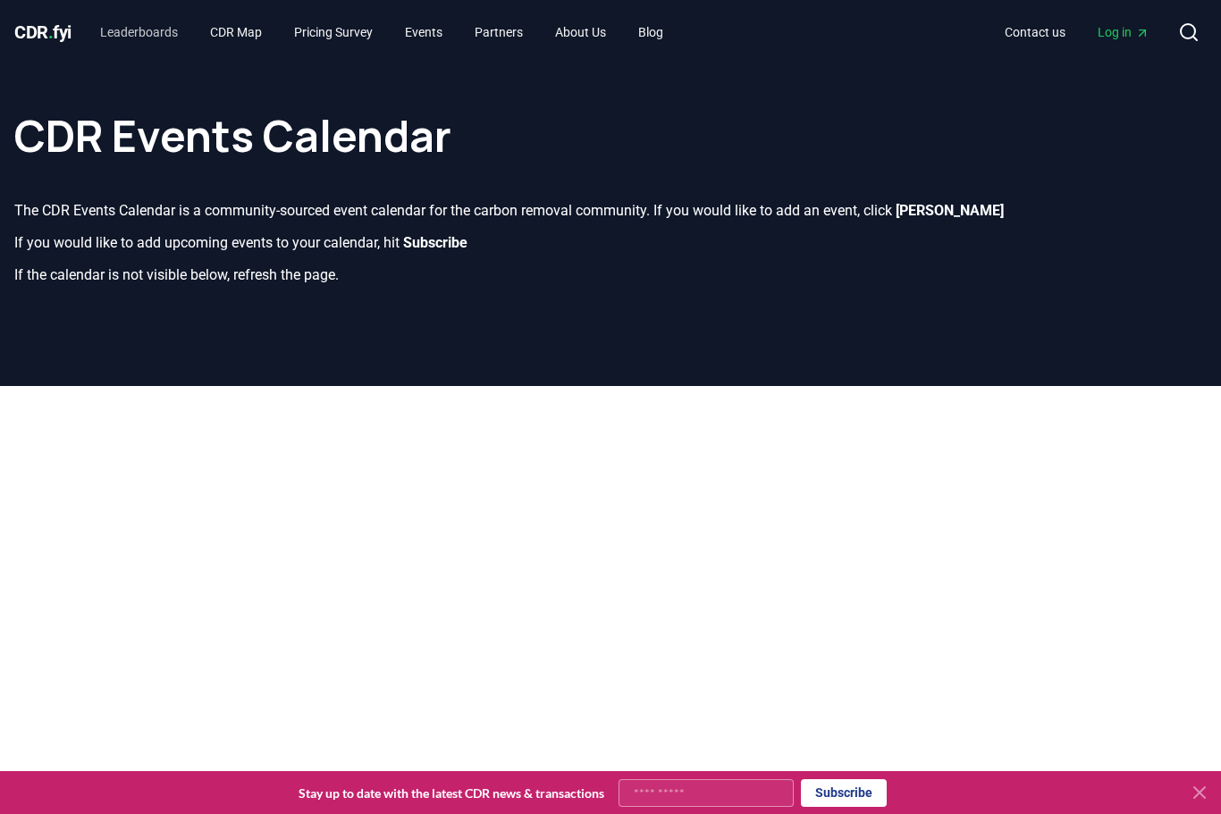
click at [158, 37] on link "Leaderboards" at bounding box center [139, 32] width 106 height 32
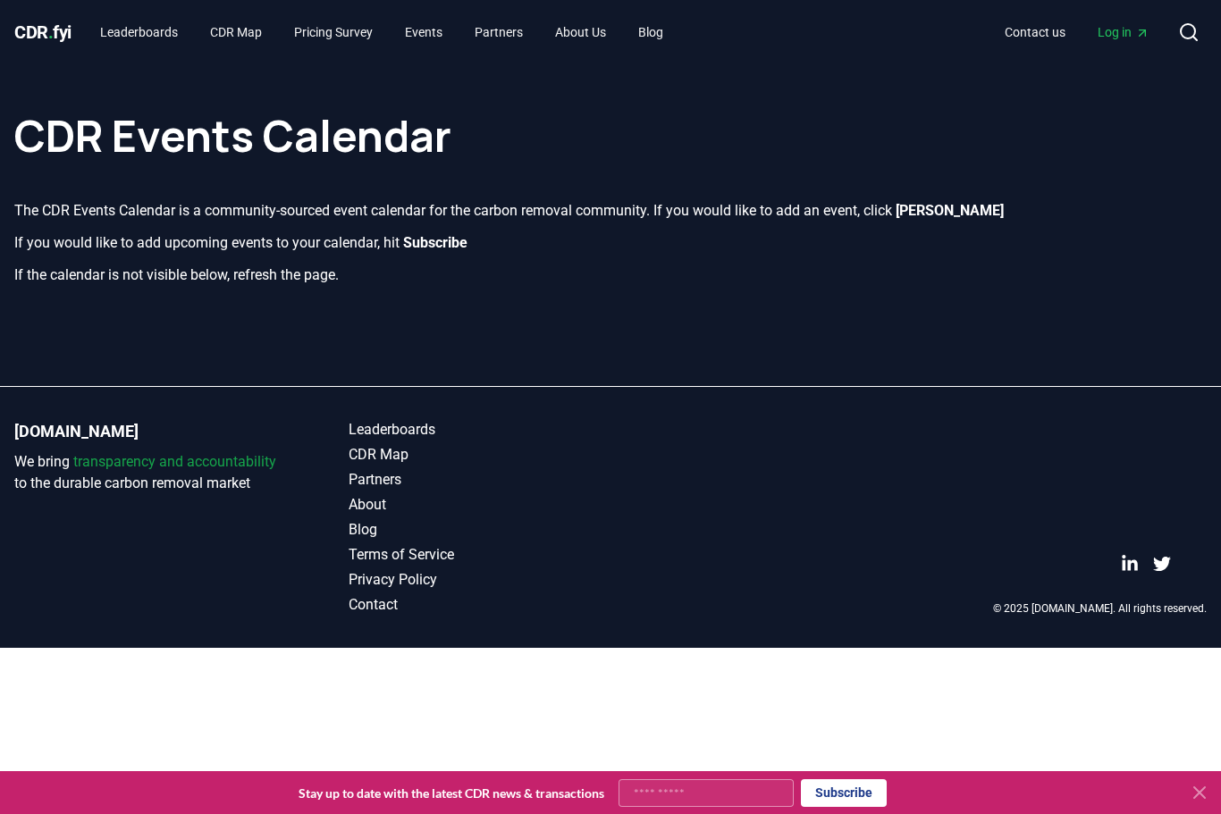
click at [56, 38] on span "CDR . fyi" at bounding box center [42, 31] width 57 height 21
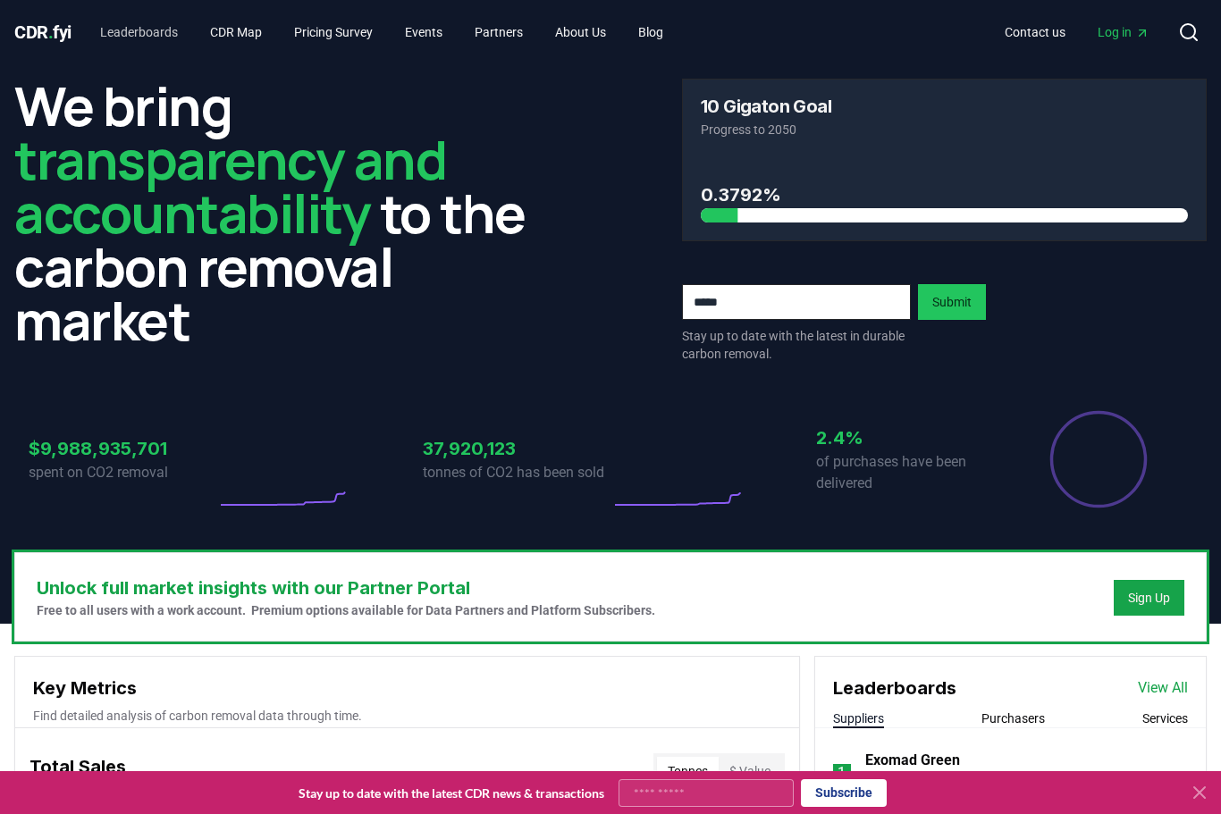
click at [167, 34] on link "Leaderboards" at bounding box center [139, 32] width 106 height 32
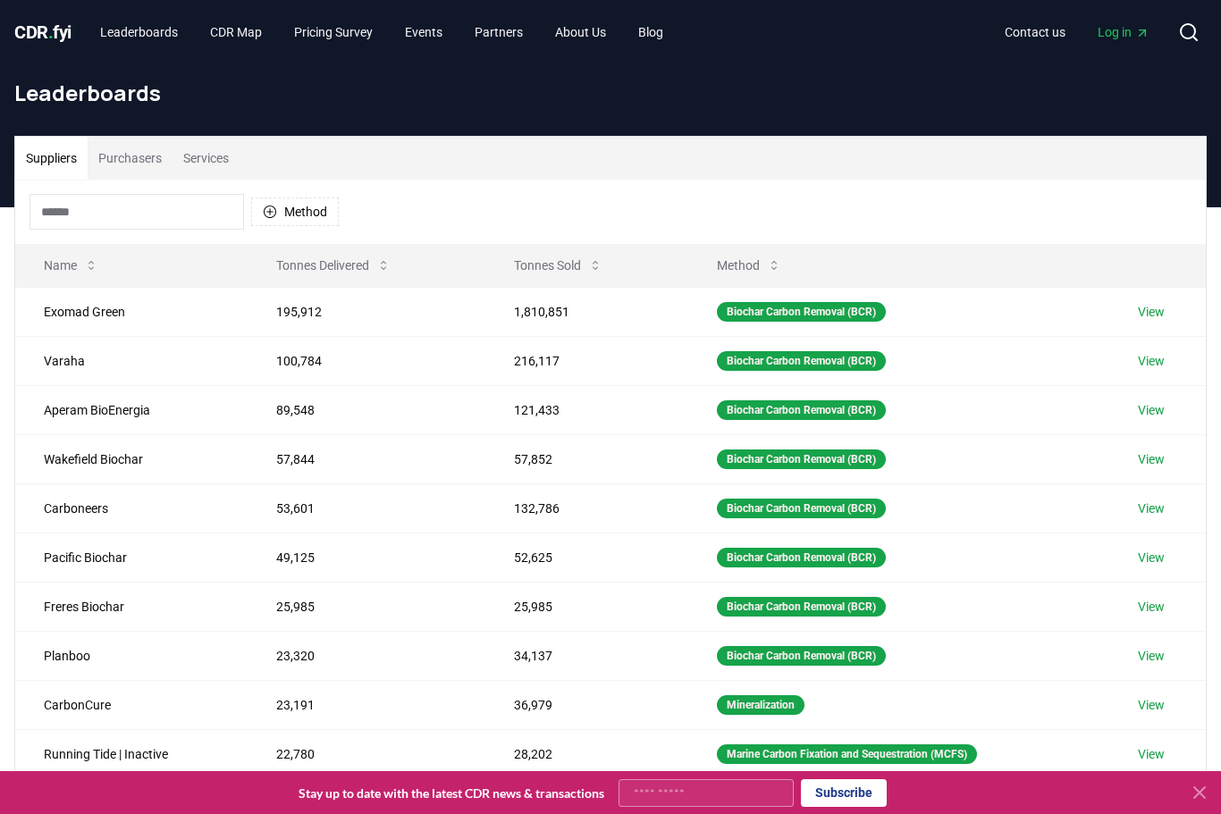
click at [1200, 794] on icon at bounding box center [1199, 792] width 11 height 11
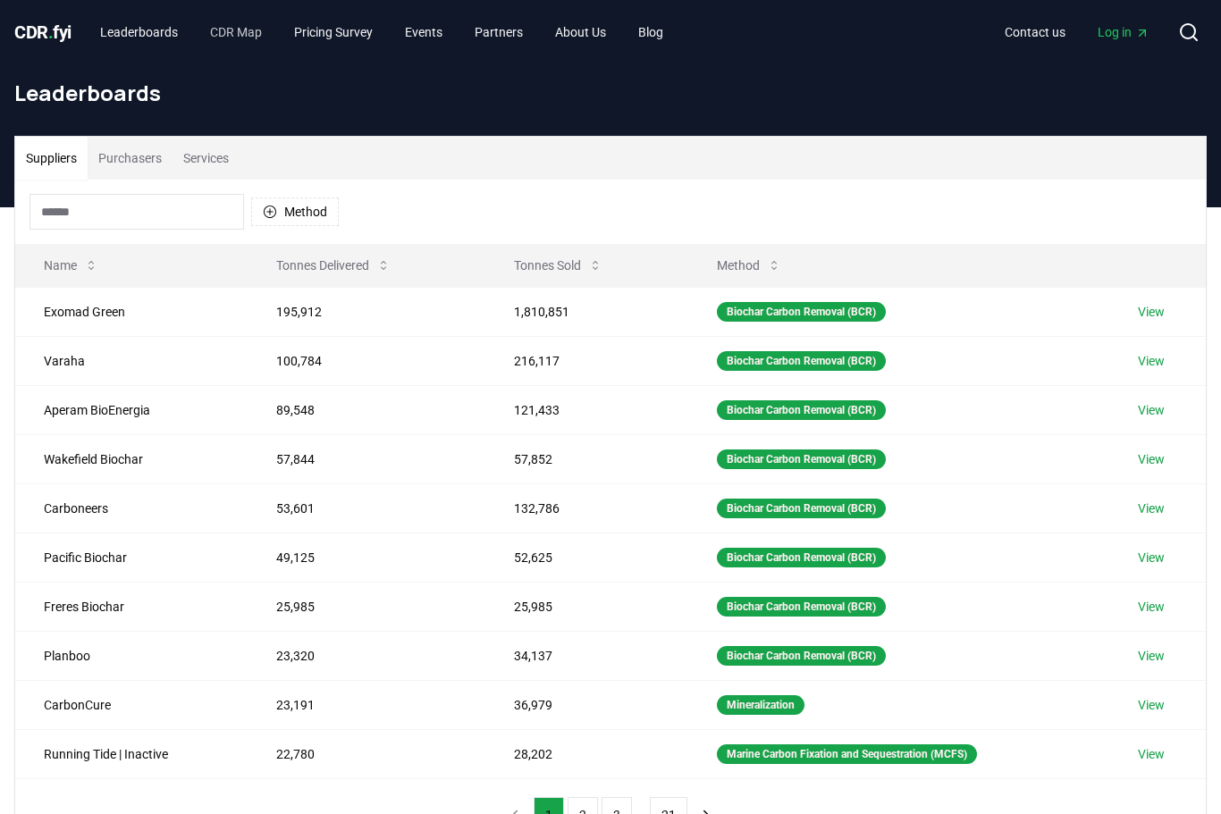
click at [248, 34] on link "CDR Map" at bounding box center [236, 32] width 80 height 32
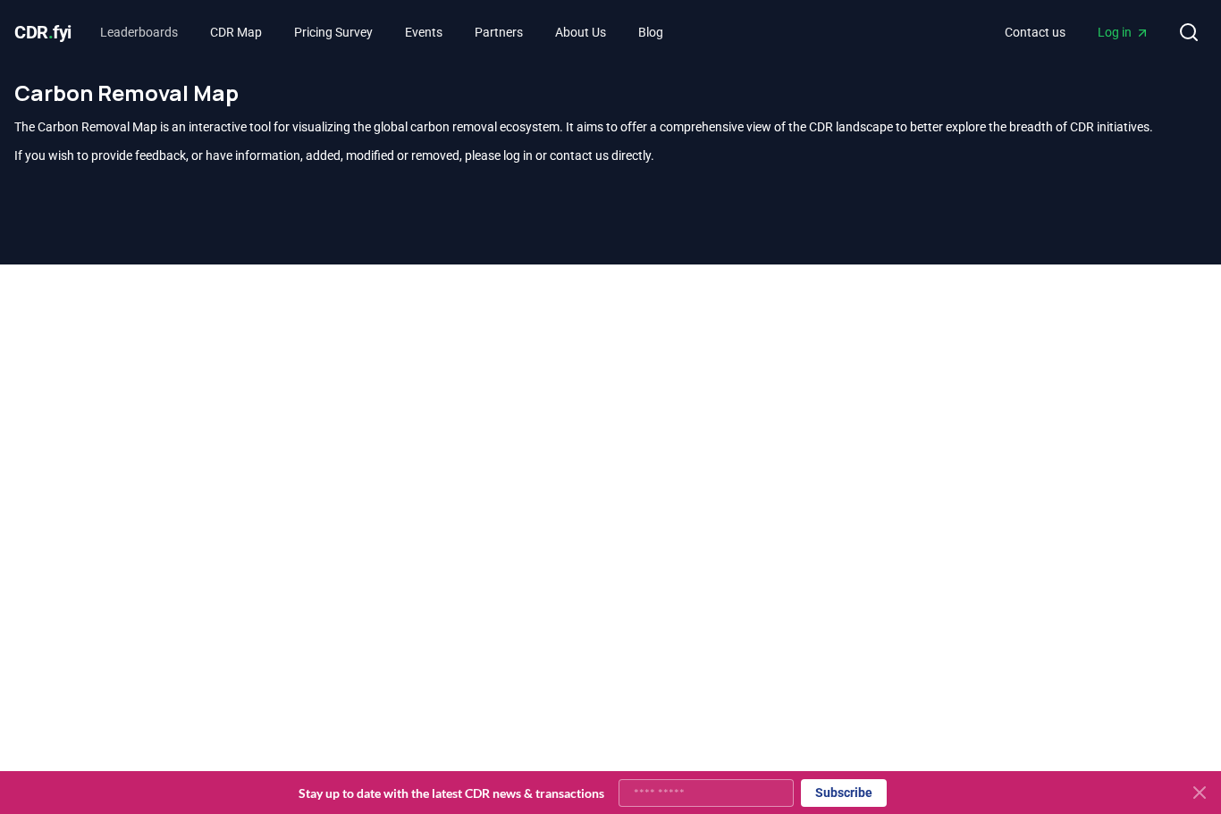
click at [158, 35] on link "Leaderboards" at bounding box center [139, 32] width 106 height 32
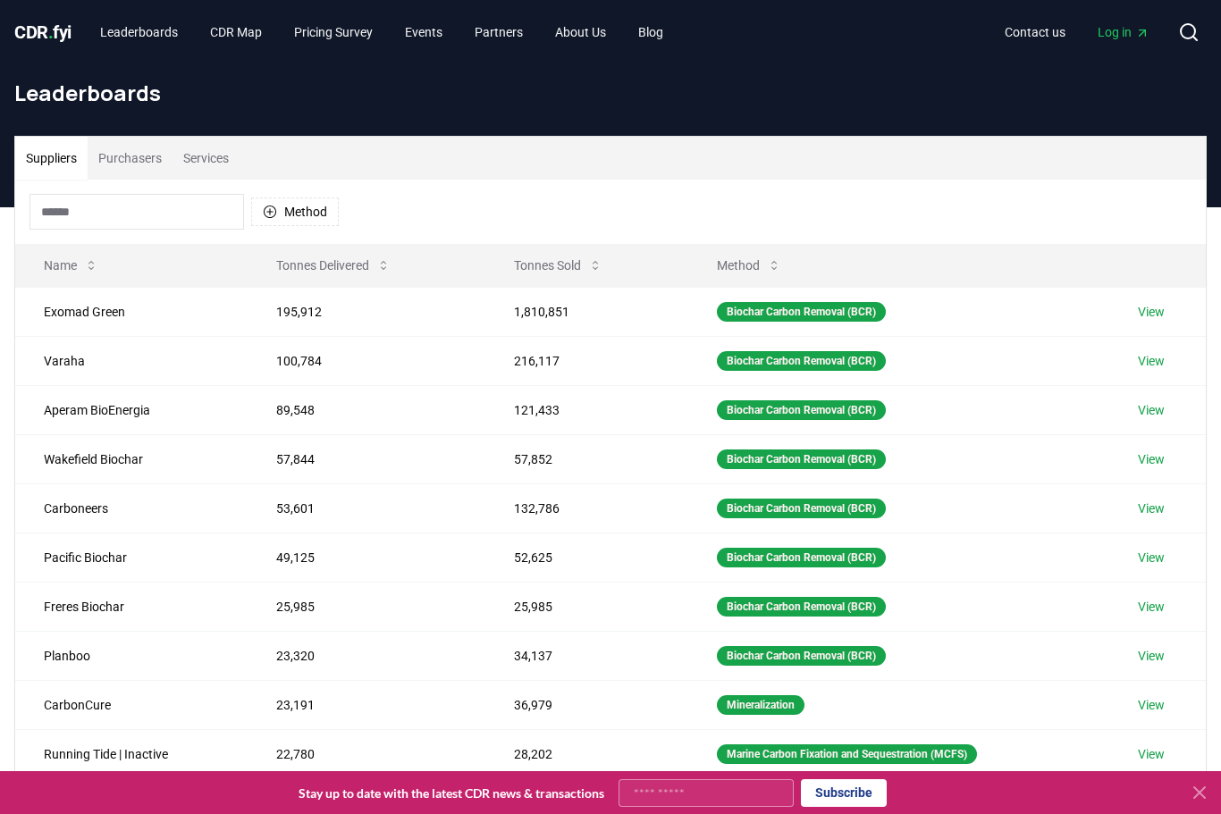
click at [37, 27] on span "CDR . fyi" at bounding box center [42, 31] width 57 height 21
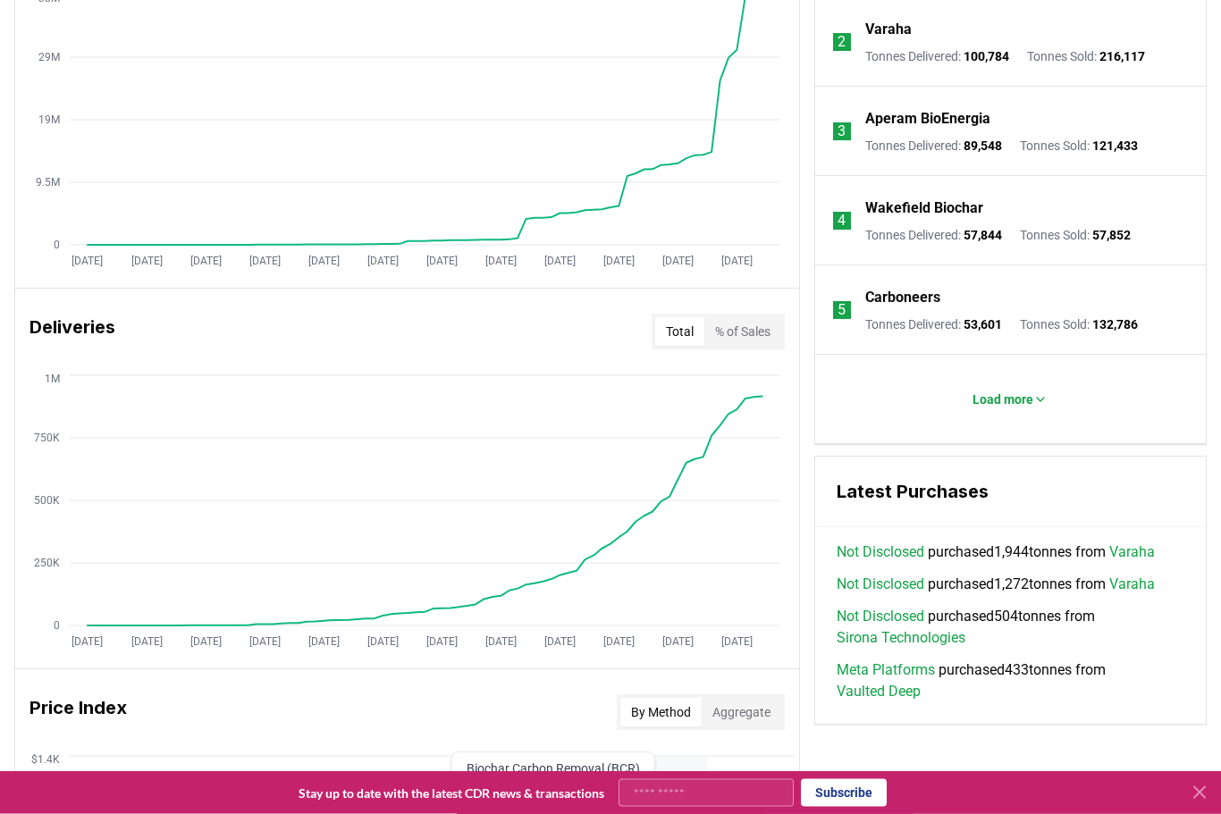
scroll to position [848, 0]
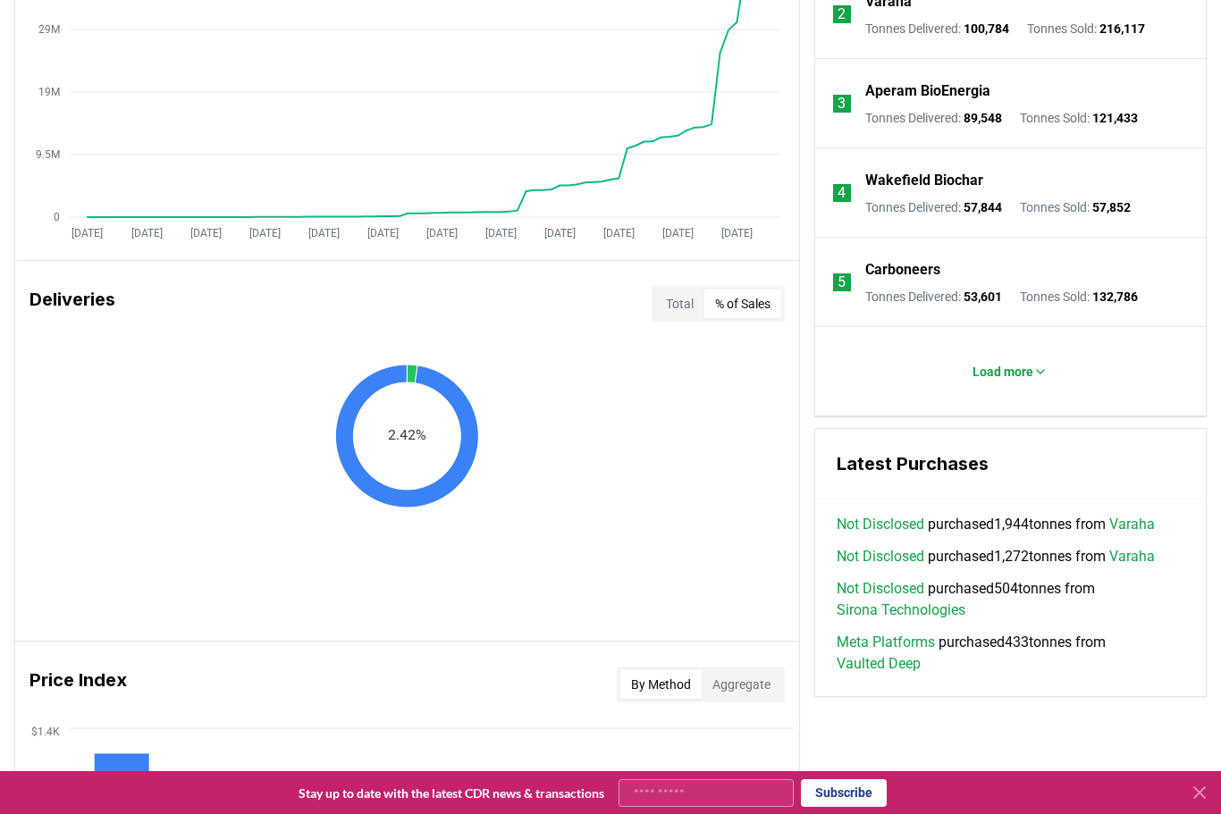
click at [732, 309] on button "% of Sales" at bounding box center [742, 304] width 77 height 29
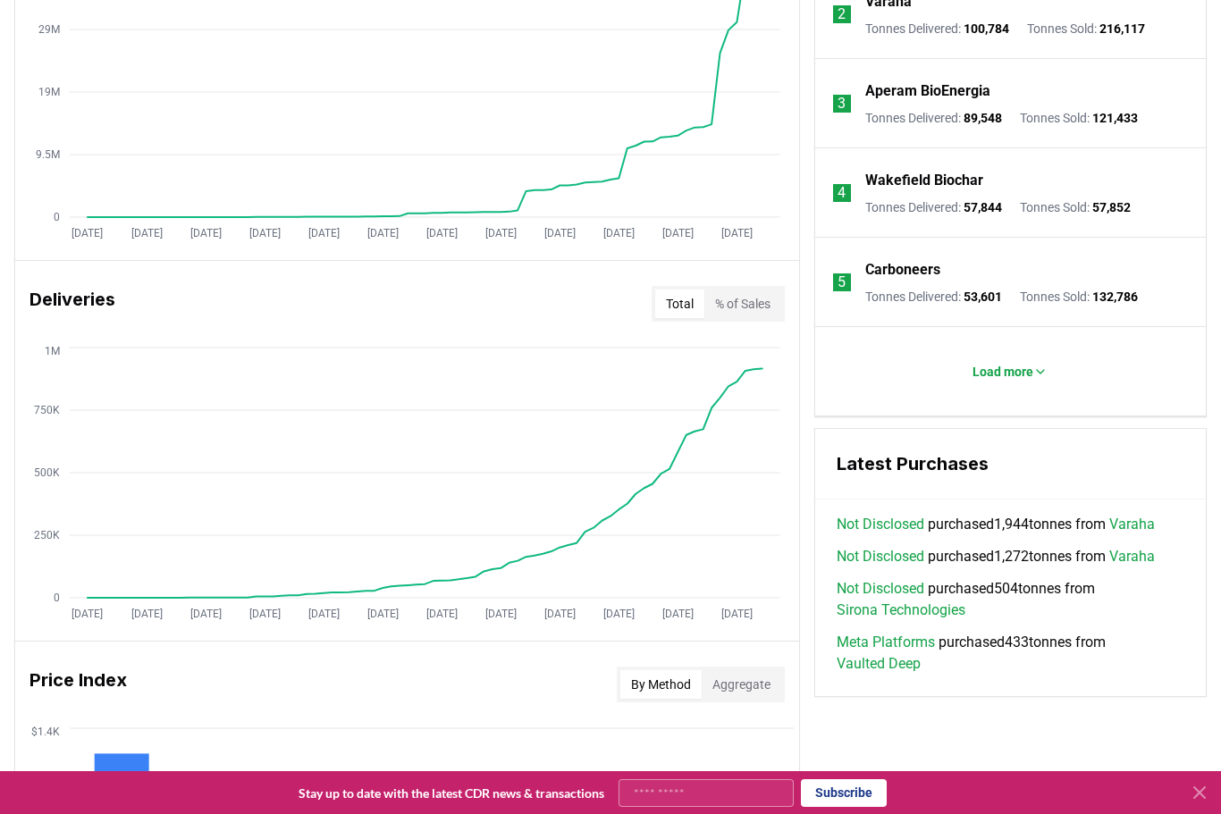
click at [676, 301] on button "Total" at bounding box center [679, 304] width 49 height 29
click at [735, 298] on button "% of Sales" at bounding box center [742, 304] width 77 height 29
click at [675, 305] on button "Total" at bounding box center [679, 304] width 49 height 29
click at [748, 302] on button "% of Sales" at bounding box center [742, 304] width 77 height 29
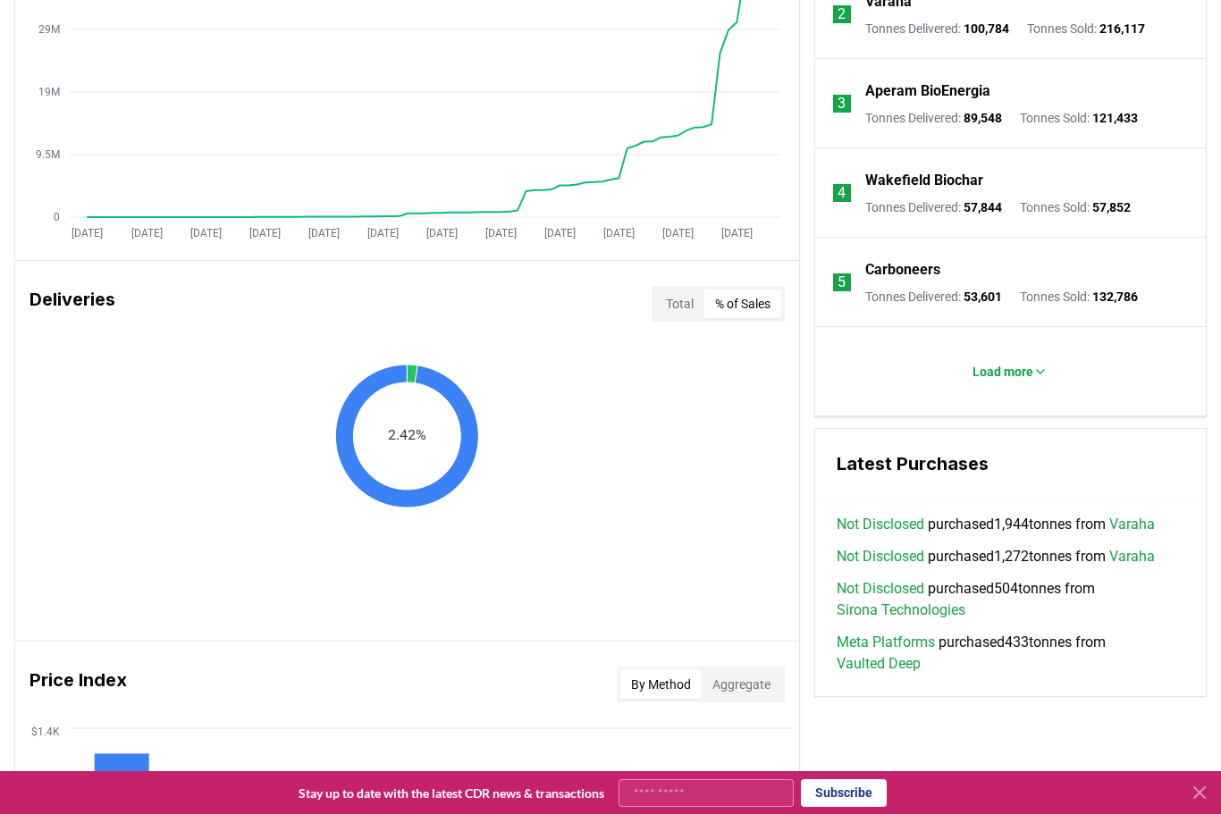
click at [678, 299] on button "Total" at bounding box center [679, 304] width 49 height 29
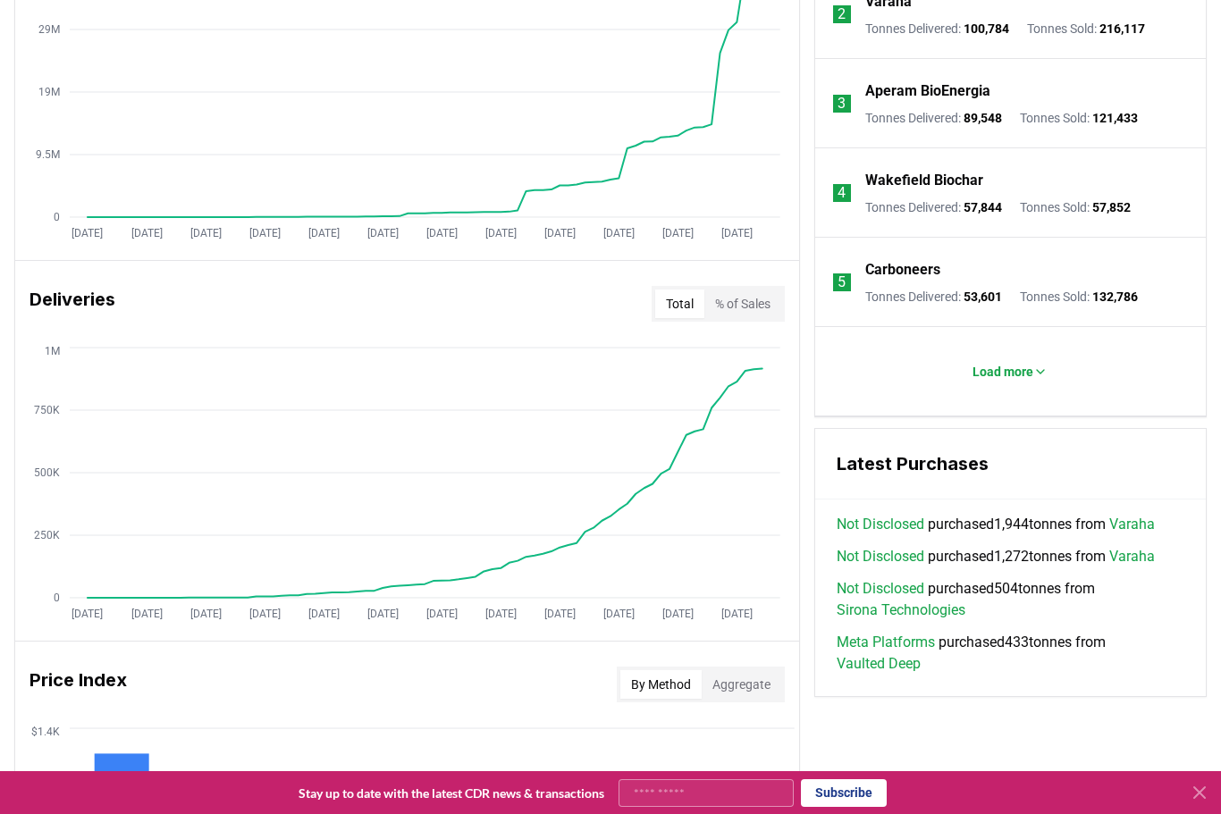
click at [747, 300] on button "% of Sales" at bounding box center [742, 304] width 77 height 29
click at [675, 303] on button "Total" at bounding box center [679, 304] width 49 height 29
click at [724, 305] on button "% of Sales" at bounding box center [742, 304] width 77 height 29
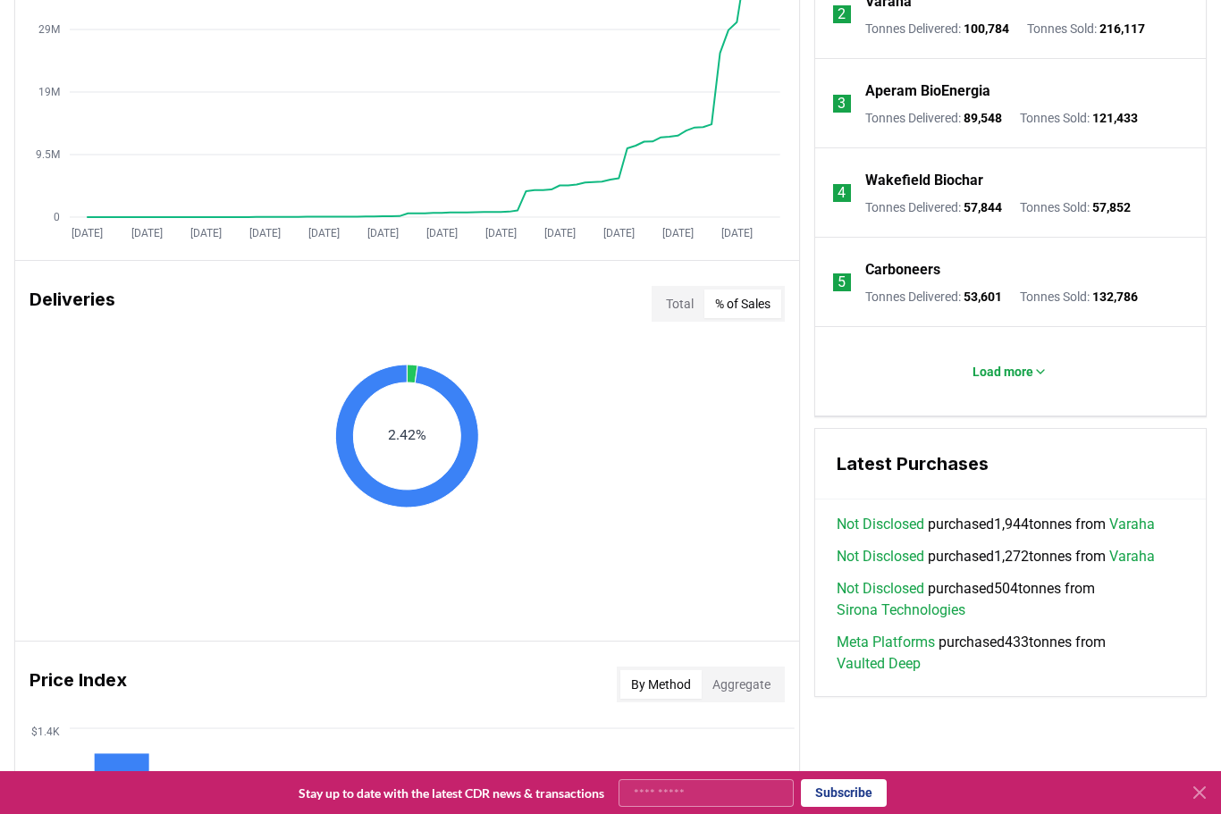
click at [671, 304] on button "Total" at bounding box center [679, 304] width 49 height 29
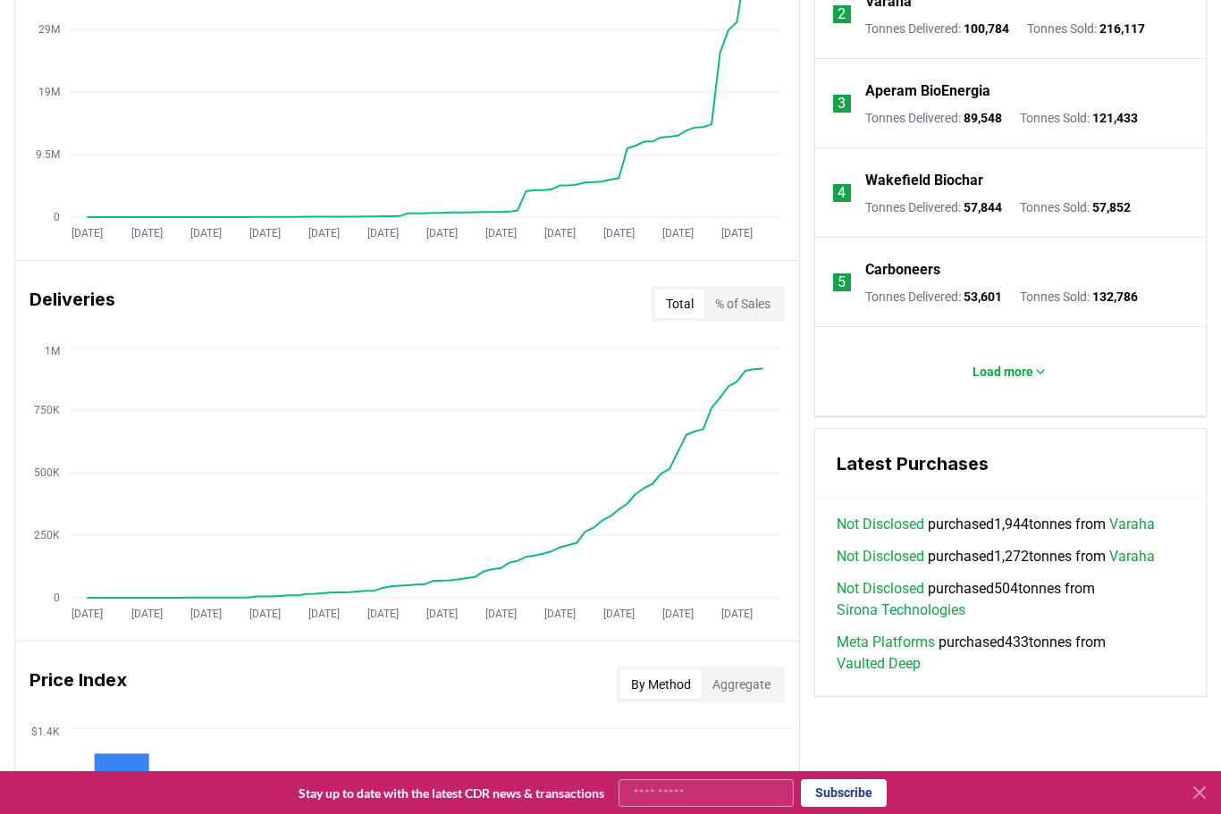
click at [736, 310] on button "% of Sales" at bounding box center [742, 304] width 77 height 29
click at [672, 304] on button "Total" at bounding box center [679, 304] width 49 height 29
click at [662, 694] on button "By Method" at bounding box center [660, 684] width 81 height 29
click at [721, 691] on button "Aggregate" at bounding box center [741, 684] width 80 height 29
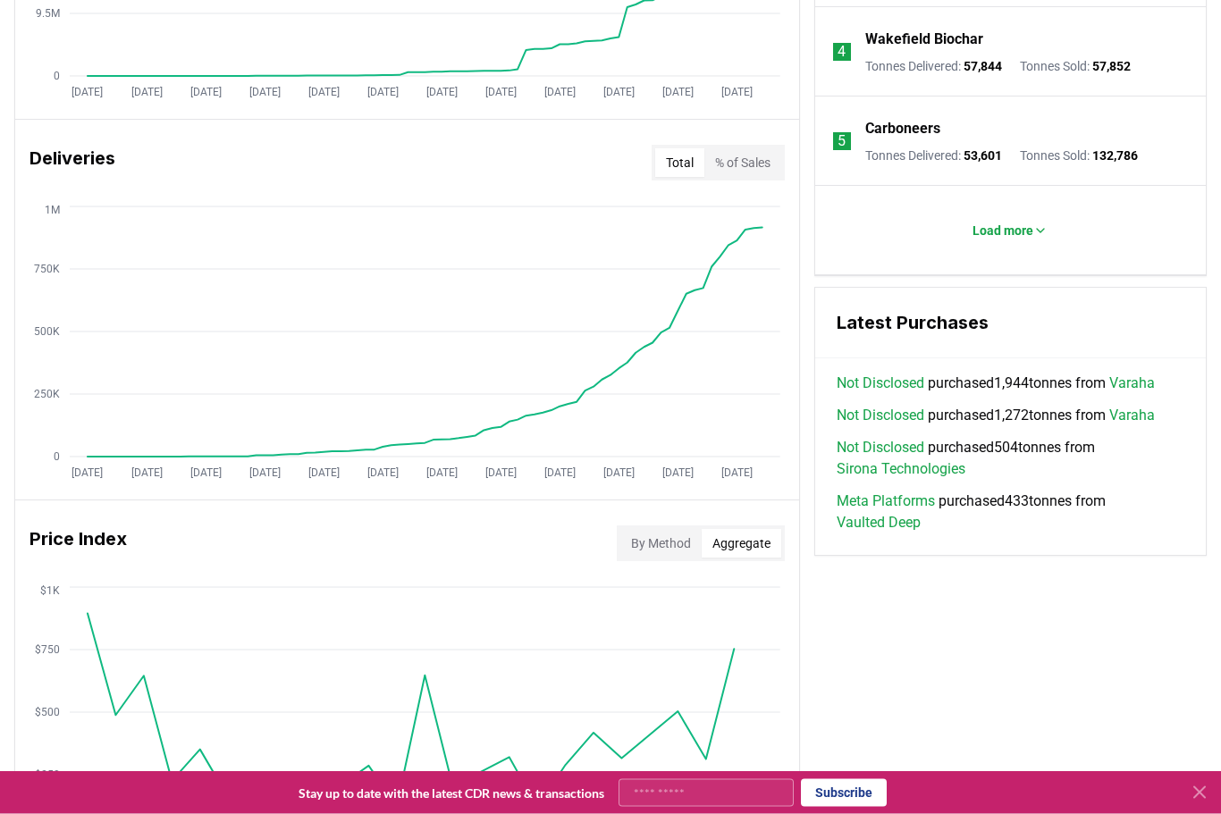
scroll to position [989, 0]
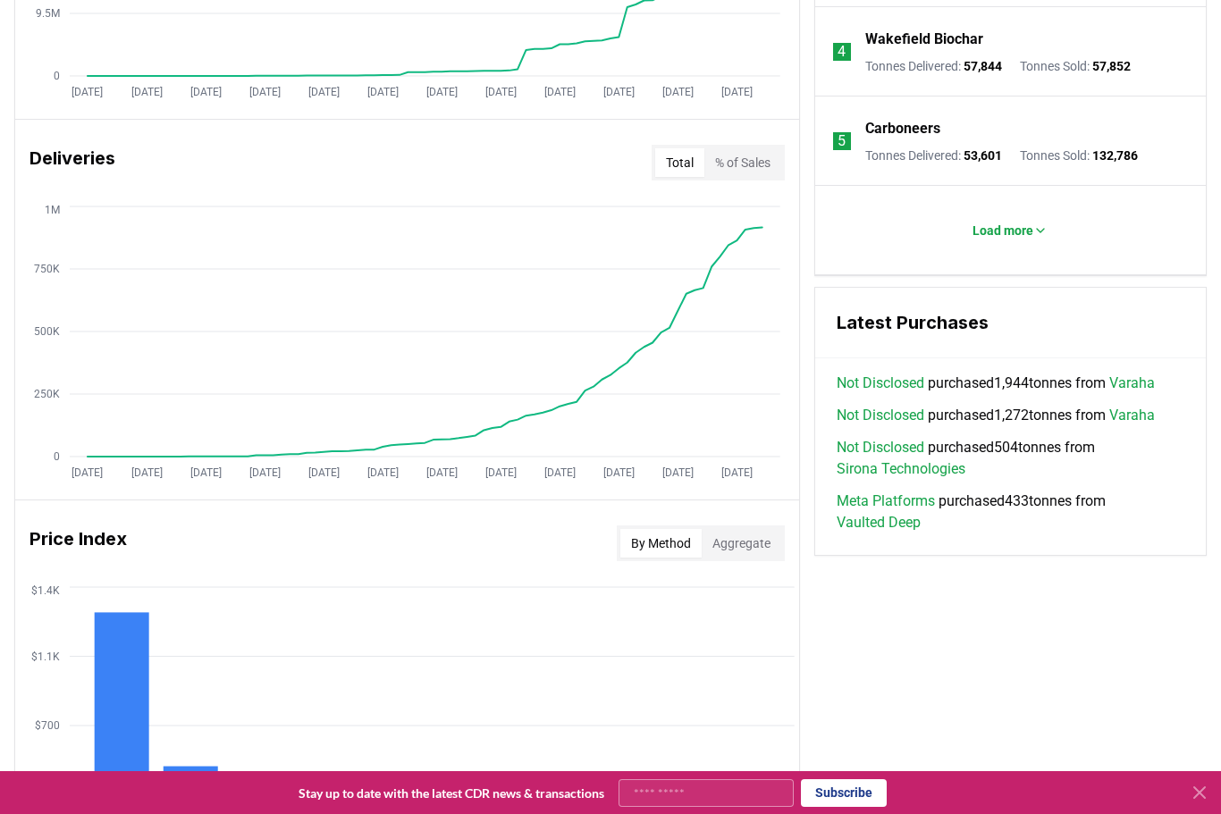
click at [672, 546] on button "By Method" at bounding box center [660, 543] width 81 height 29
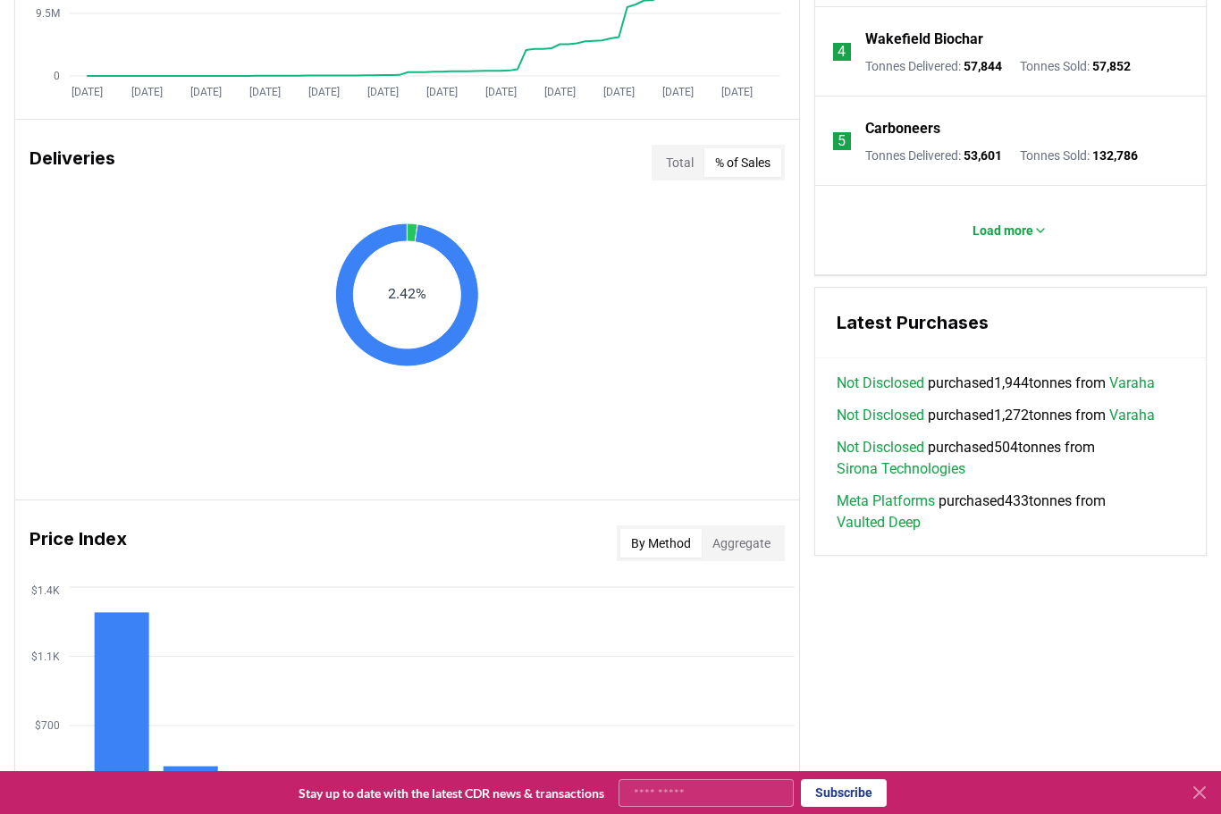
click at [730, 168] on button "% of Sales" at bounding box center [742, 162] width 77 height 29
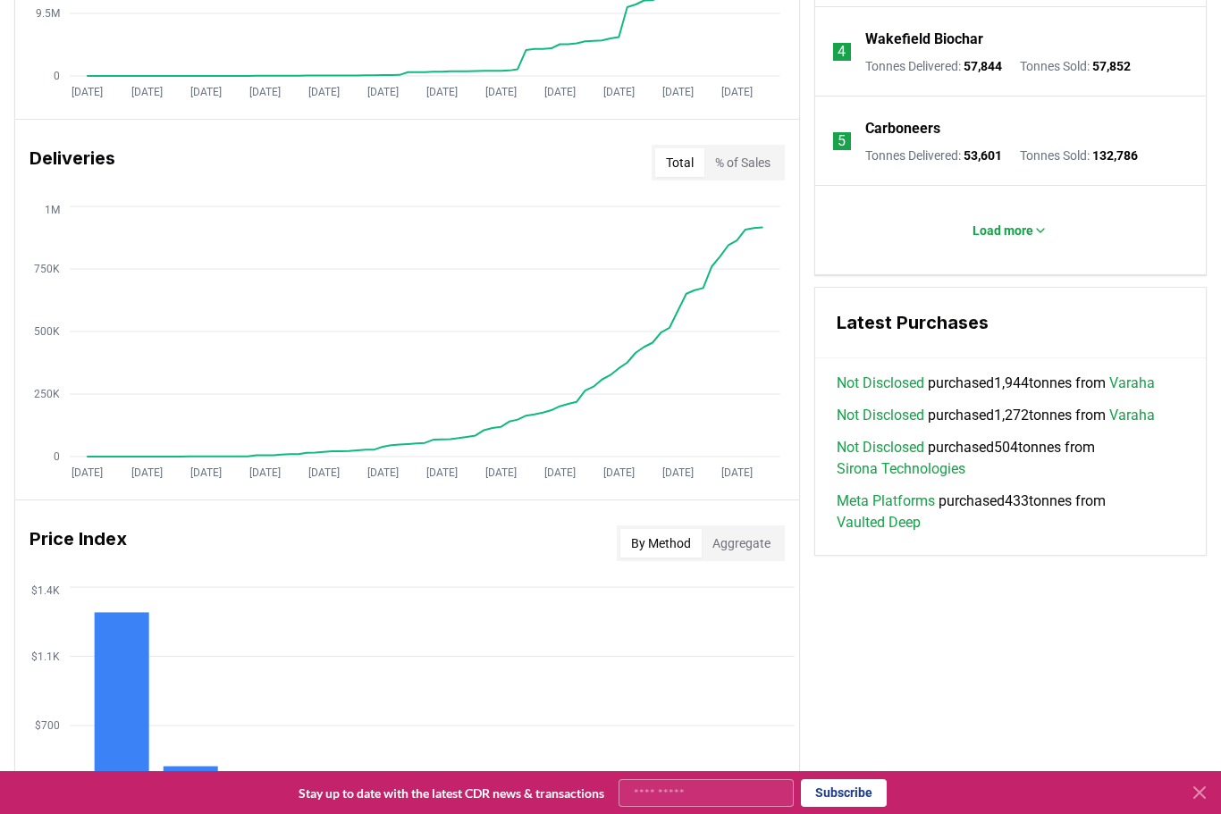
click at [659, 164] on button "Total" at bounding box center [679, 162] width 49 height 29
click at [767, 175] on button "% of Sales" at bounding box center [742, 162] width 77 height 29
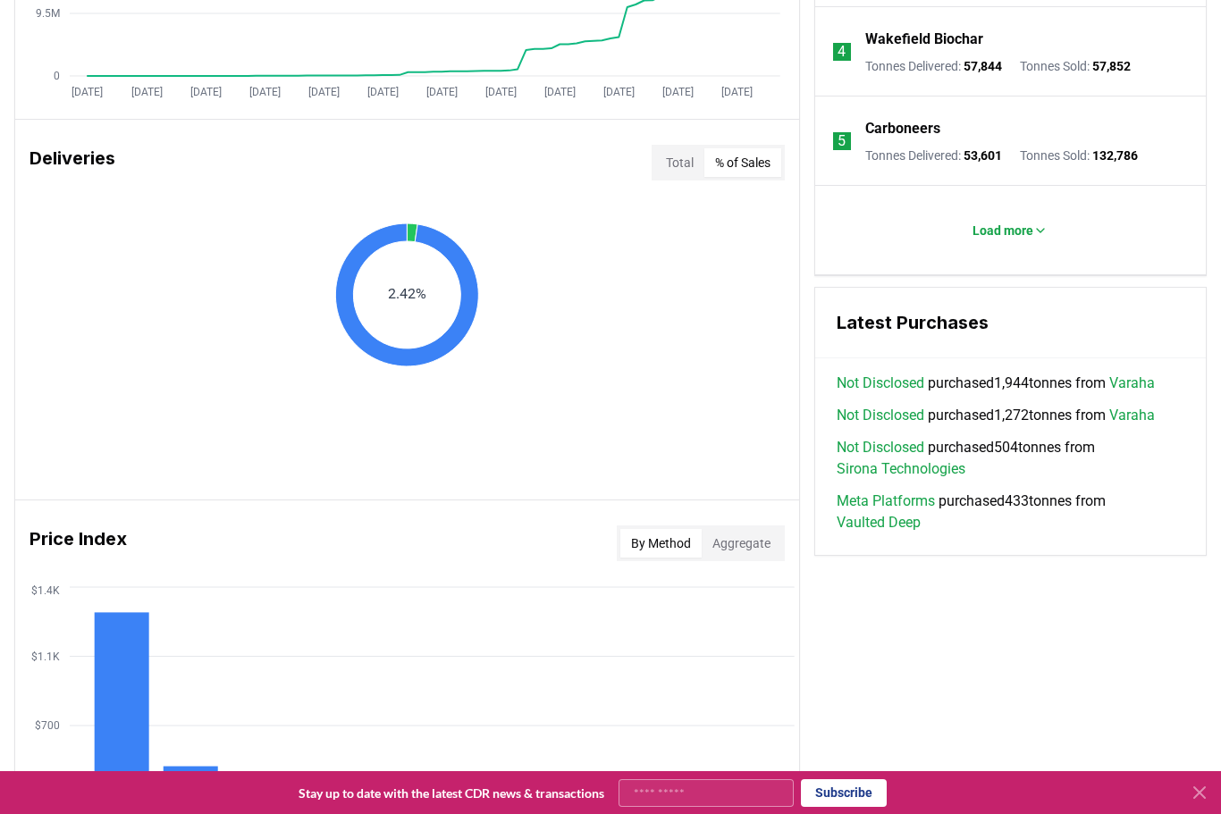
click at [673, 160] on button "Total" at bounding box center [679, 162] width 49 height 29
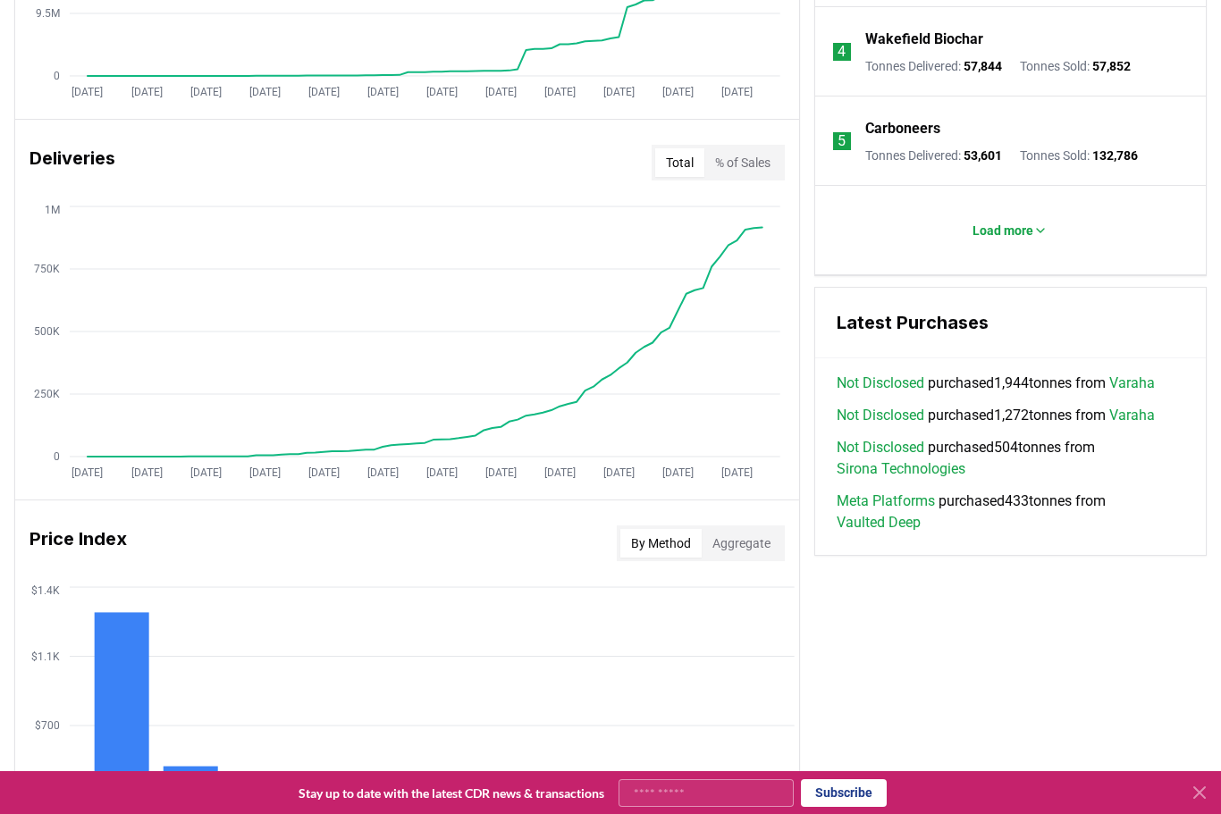
click at [1198, 793] on icon at bounding box center [1199, 792] width 11 height 11
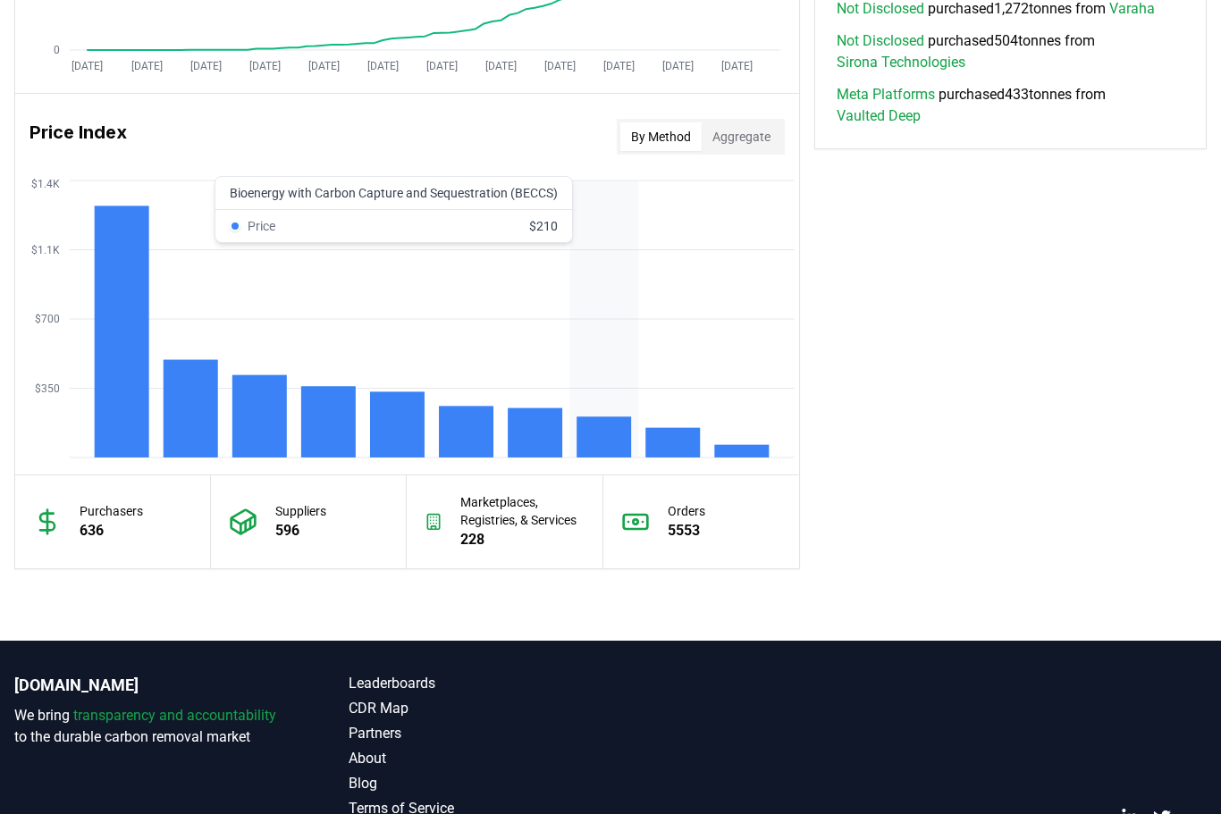
scroll to position [1441, 0]
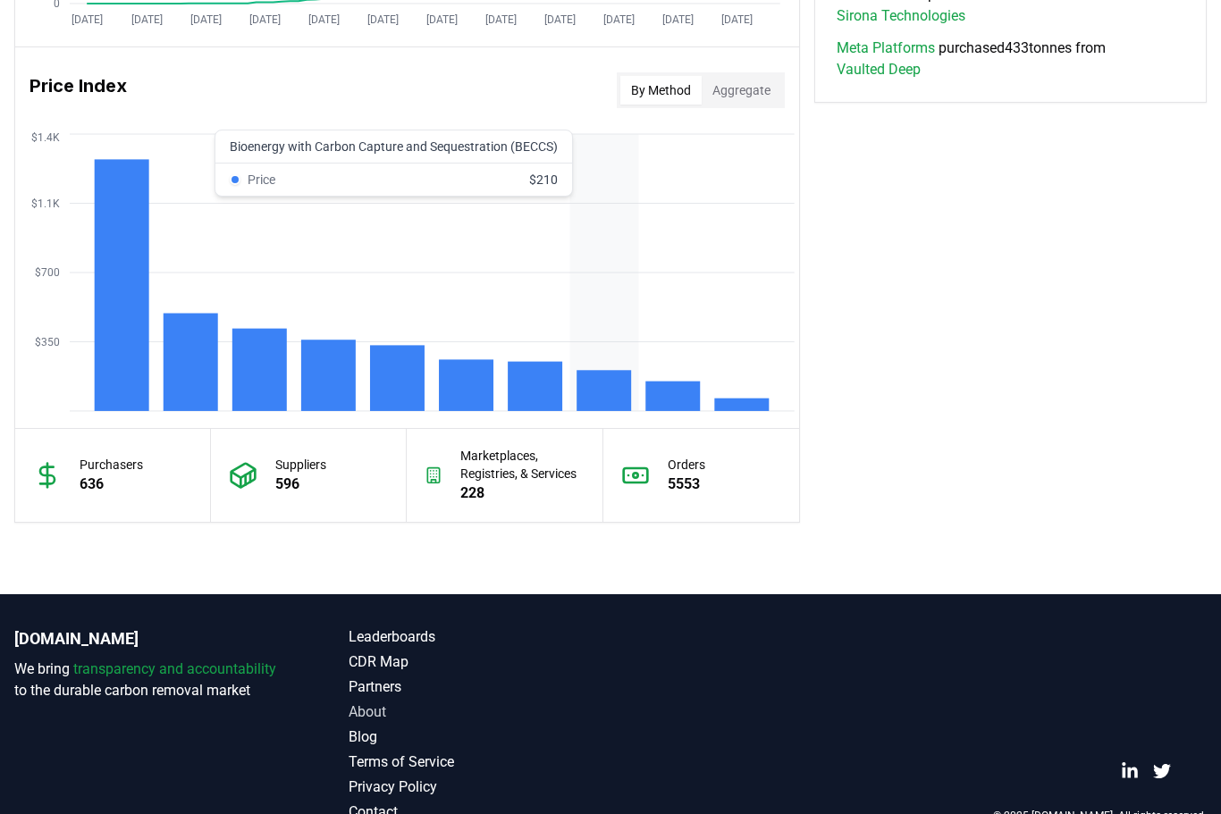
click at [370, 724] on link "About" at bounding box center [479, 712] width 263 height 21
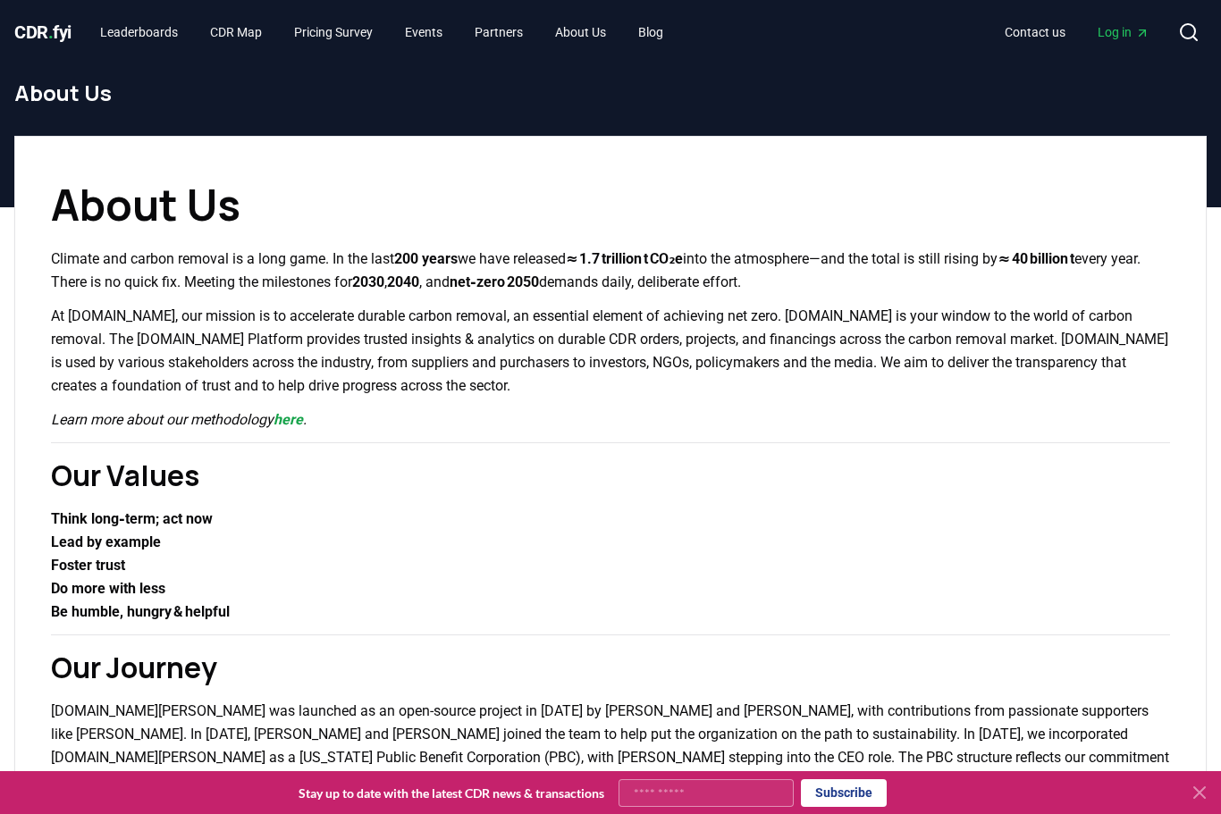
click at [1203, 793] on icon at bounding box center [1198, 792] width 21 height 21
